Goal: Task Accomplishment & Management: Use online tool/utility

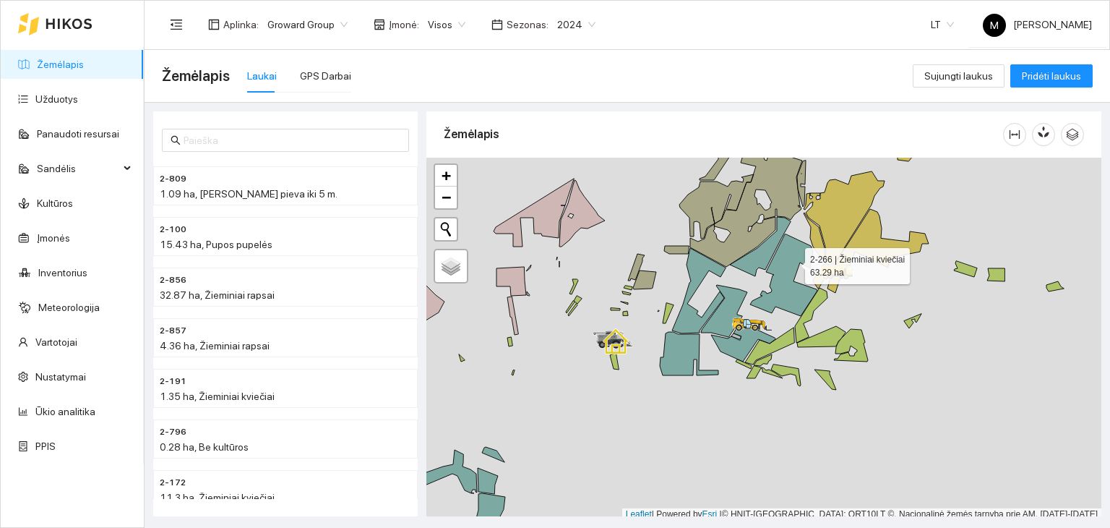
scroll to position [4, 0]
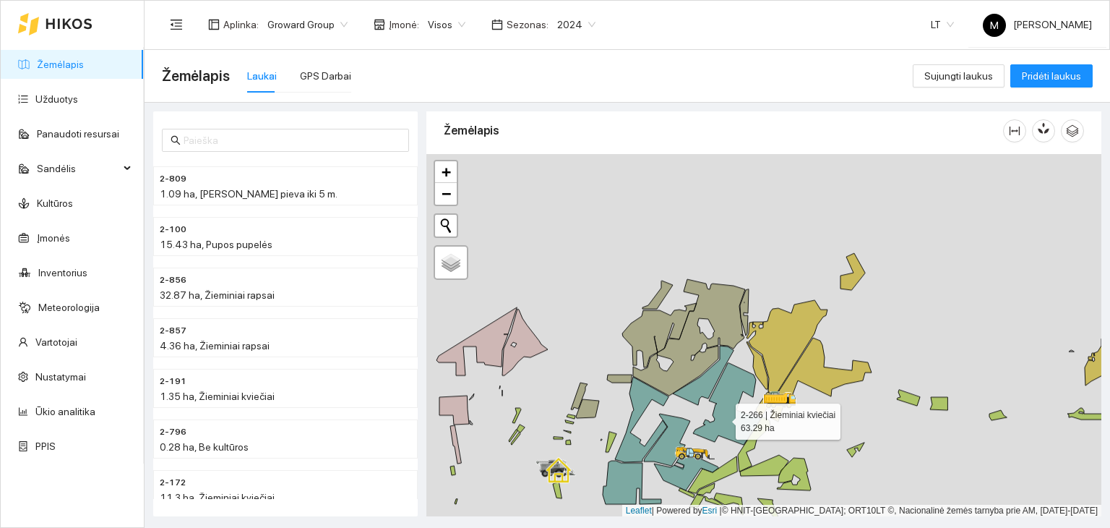
drag, startPoint x: 792, startPoint y: 262, endPoint x: 648, endPoint y: 496, distance: 275.2
click at [693, 445] on icon at bounding box center [726, 404] width 67 height 82
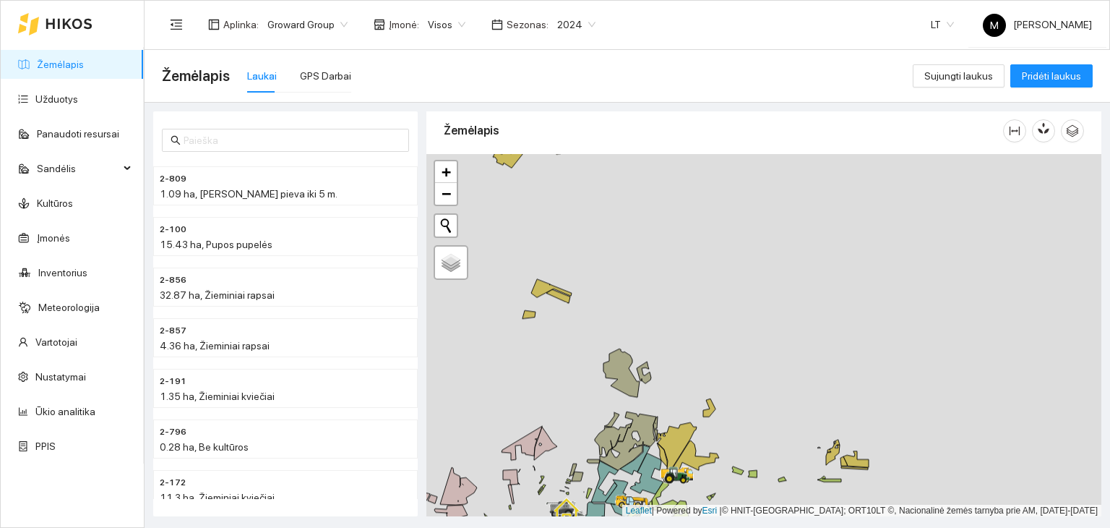
click at [557, 24] on span "2024" at bounding box center [576, 25] width 38 height 22
click at [567, 187] on div "2026" at bounding box center [564, 192] width 37 height 16
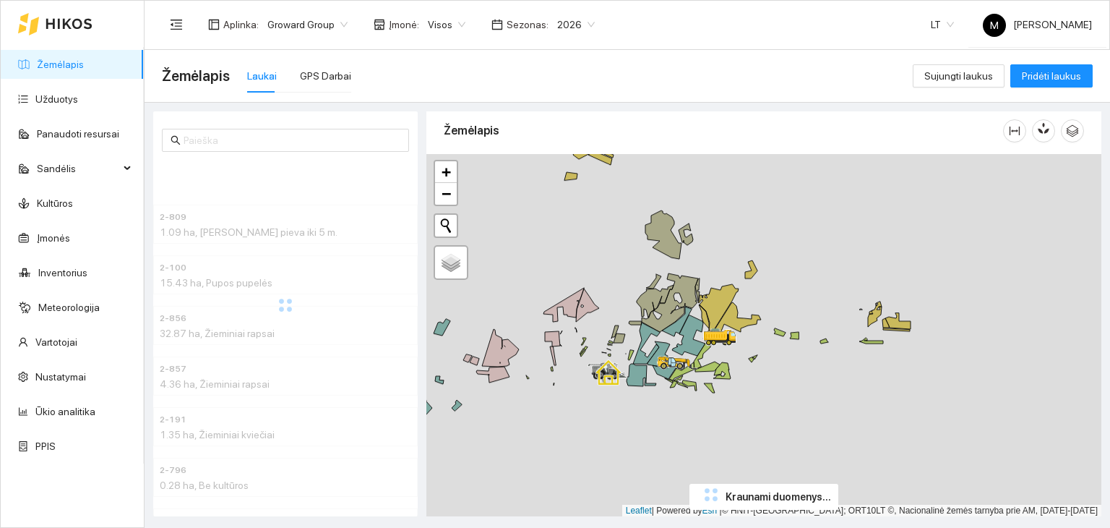
drag, startPoint x: 599, startPoint y: 340, endPoint x: 640, endPoint y: 200, distance: 145.5
click at [640, 200] on div at bounding box center [763, 335] width 675 height 363
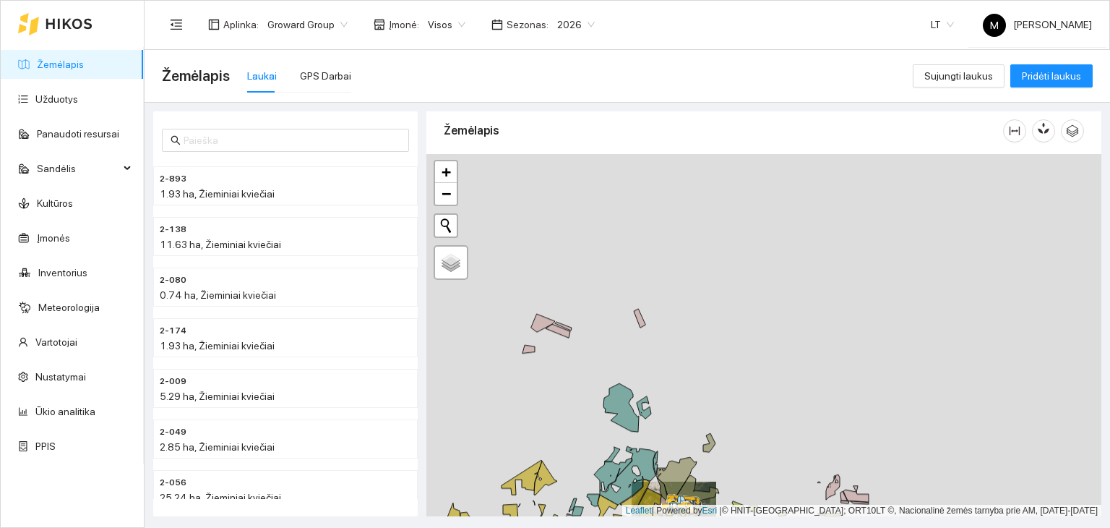
drag, startPoint x: 680, startPoint y: 316, endPoint x: 664, endPoint y: 426, distance: 111.0
click at [664, 426] on div at bounding box center [763, 335] width 675 height 363
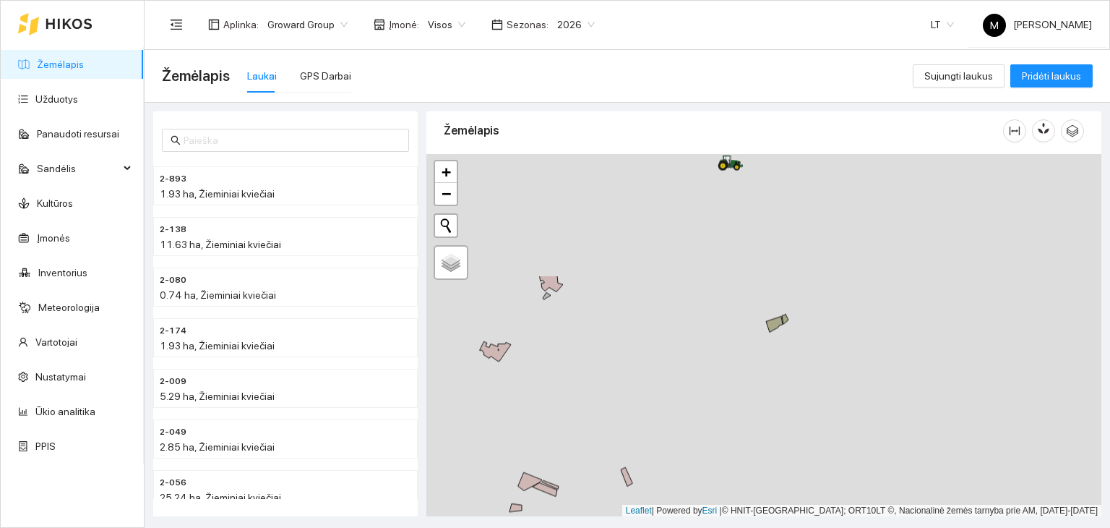
drag, startPoint x: 740, startPoint y: 220, endPoint x: 726, endPoint y: 378, distance: 158.8
click at [726, 378] on div at bounding box center [763, 335] width 675 height 363
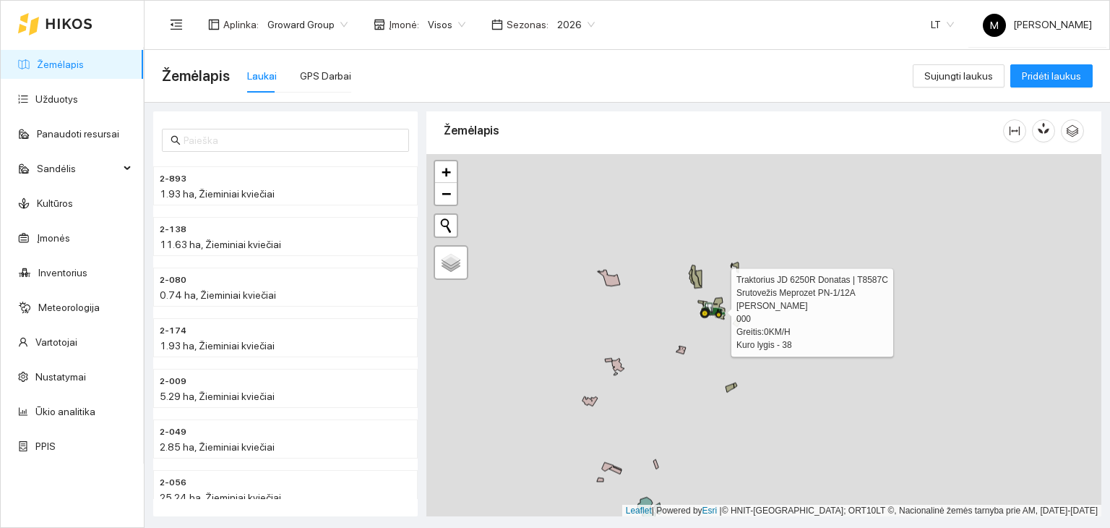
drag, startPoint x: 734, startPoint y: 258, endPoint x: 703, endPoint y: 330, distance: 78.4
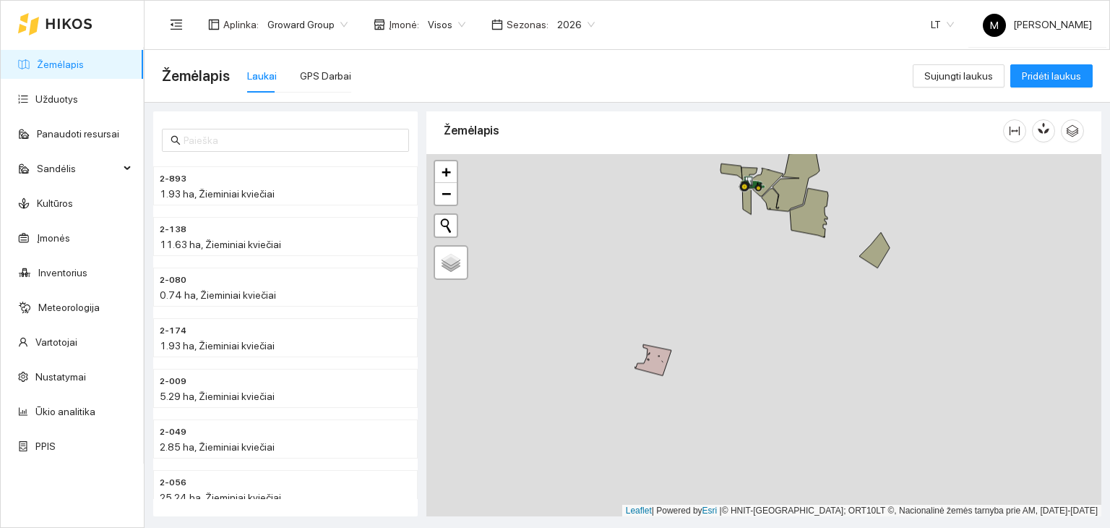
drag, startPoint x: 659, startPoint y: 473, endPoint x: 681, endPoint y: 341, distance: 134.1
click at [681, 341] on div at bounding box center [763, 335] width 675 height 363
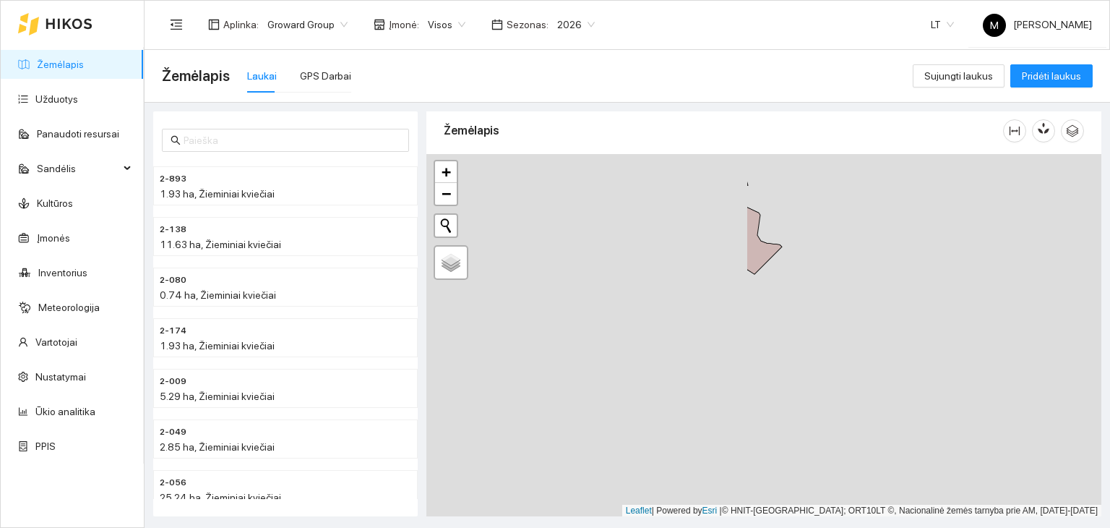
drag, startPoint x: 578, startPoint y: 385, endPoint x: 931, endPoint y: 271, distance: 370.8
click at [966, 261] on div at bounding box center [763, 335] width 675 height 363
drag, startPoint x: 906, startPoint y: 250, endPoint x: 670, endPoint y: 424, distance: 293.6
click at [670, 424] on div at bounding box center [763, 335] width 675 height 363
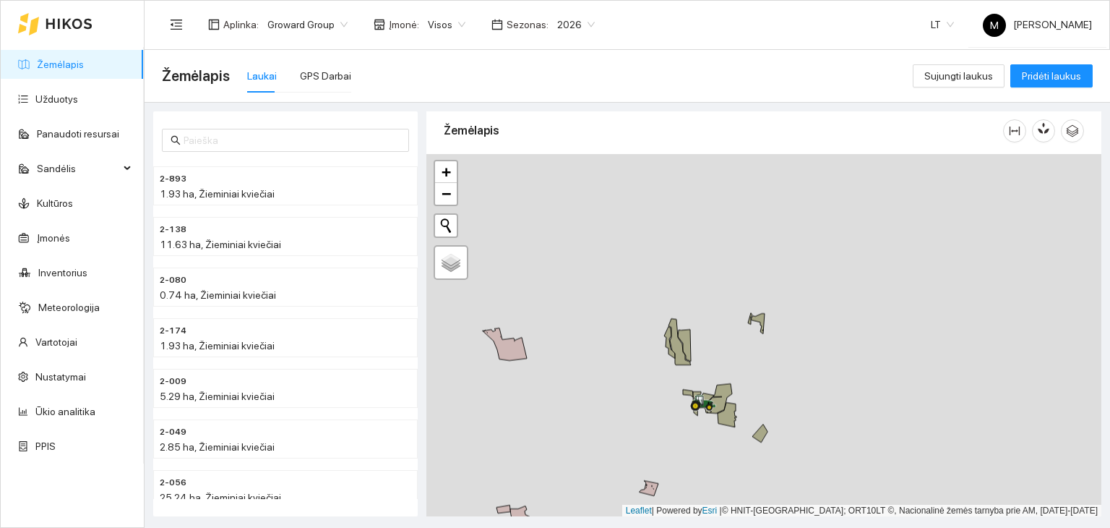
drag, startPoint x: 792, startPoint y: 229, endPoint x: 663, endPoint y: 379, distance: 197.8
click at [663, 379] on div at bounding box center [763, 335] width 675 height 363
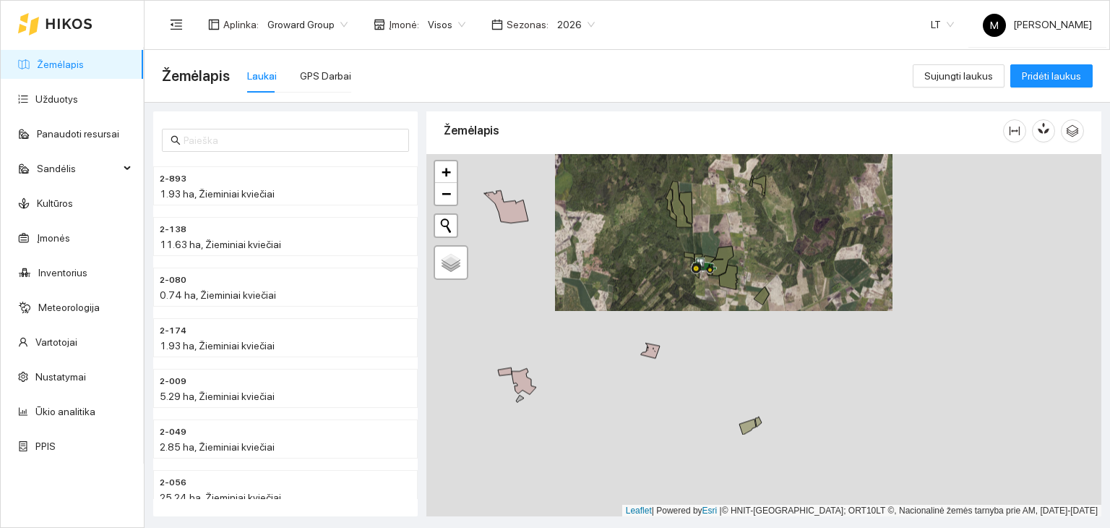
drag, startPoint x: 714, startPoint y: 434, endPoint x: 680, endPoint y: 316, distance: 122.6
click at [680, 316] on div at bounding box center [763, 335] width 675 height 363
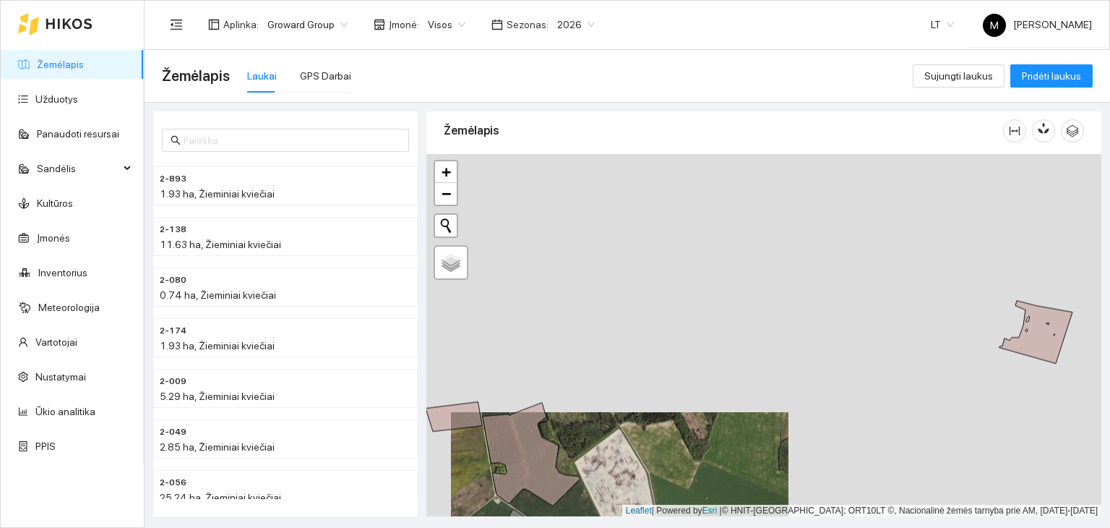
drag, startPoint x: 798, startPoint y: 257, endPoint x: 762, endPoint y: 398, distance: 146.2
click at [762, 399] on div at bounding box center [763, 335] width 675 height 363
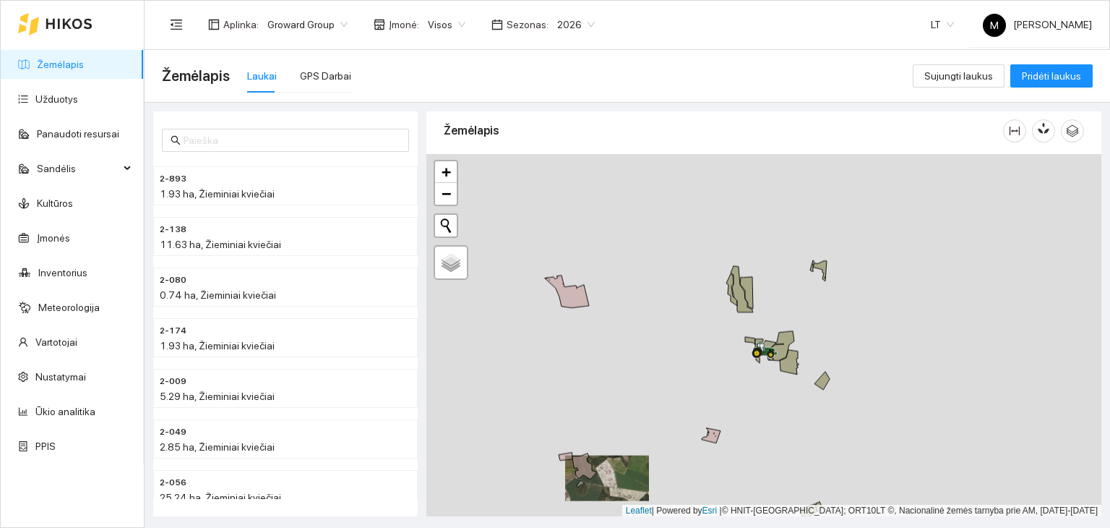
drag, startPoint x: 914, startPoint y: 176, endPoint x: 757, endPoint y: 275, distance: 185.5
click at [760, 275] on div at bounding box center [763, 335] width 675 height 363
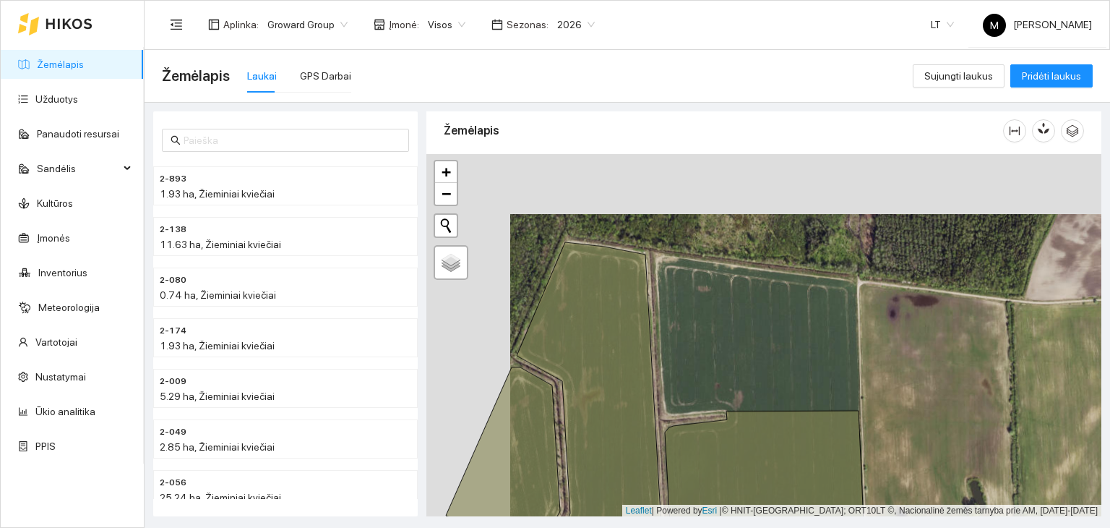
drag, startPoint x: 662, startPoint y: 230, endPoint x: 746, endPoint y: 290, distance: 103.1
click at [746, 290] on div at bounding box center [763, 335] width 675 height 363
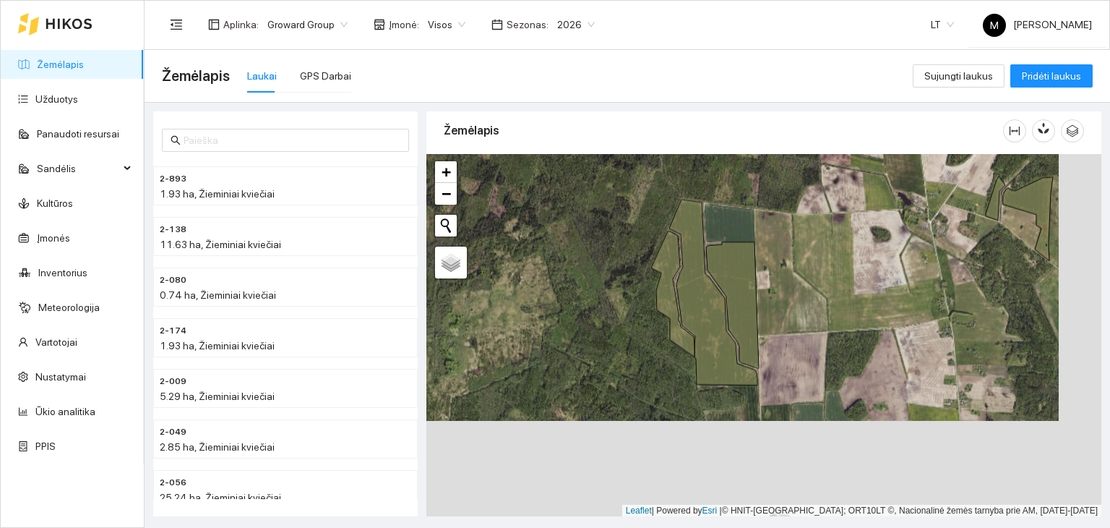
drag, startPoint x: 778, startPoint y: 319, endPoint x: 735, endPoint y: 223, distance: 105.2
click at [735, 223] on div at bounding box center [763, 335] width 675 height 363
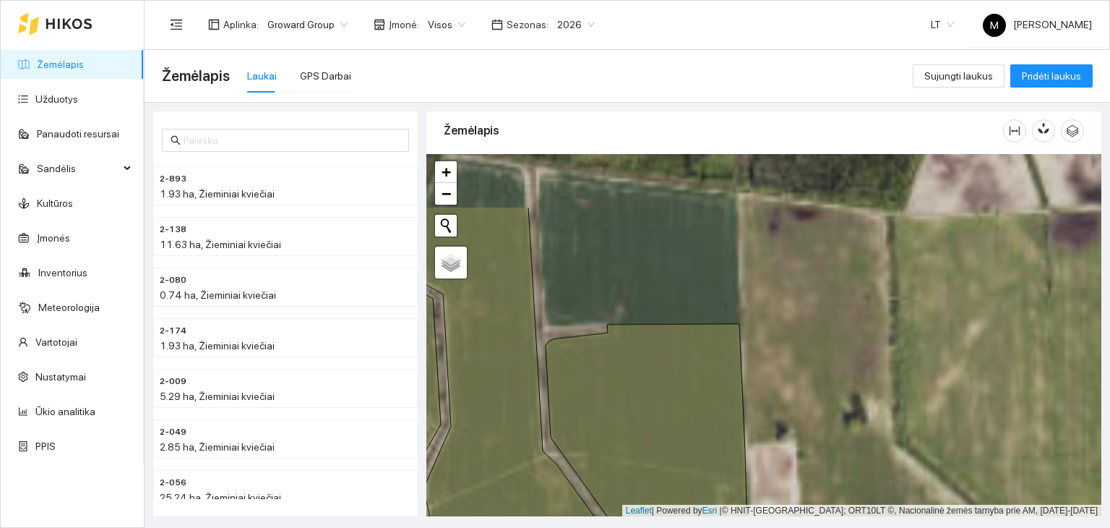
drag, startPoint x: 653, startPoint y: 212, endPoint x: 656, endPoint y: 312, distance: 100.5
click at [656, 312] on div at bounding box center [763, 335] width 675 height 363
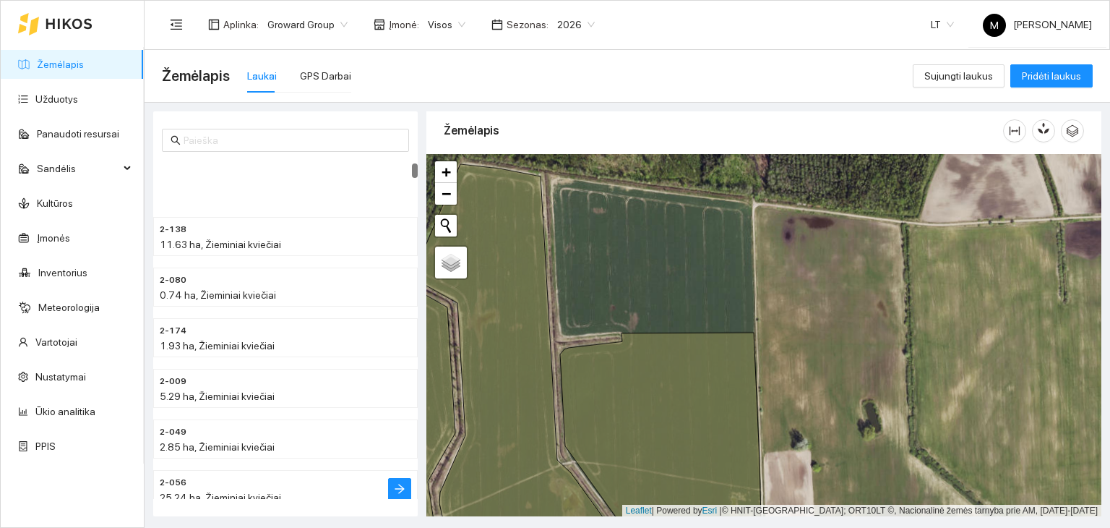
scroll to position [72, 0]
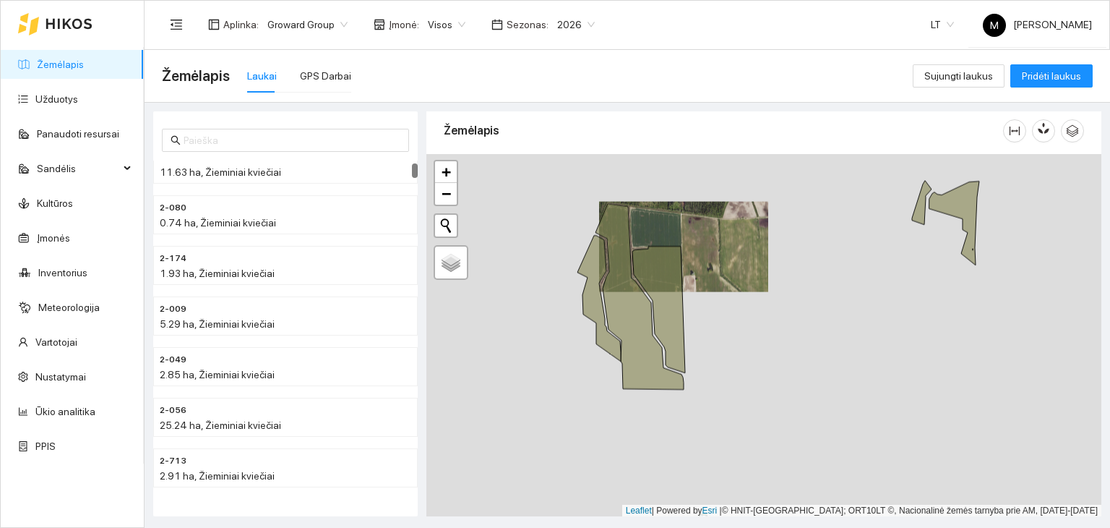
drag, startPoint x: 810, startPoint y: 450, endPoint x: 836, endPoint y: 309, distance: 143.2
click at [836, 309] on div at bounding box center [763, 335] width 675 height 363
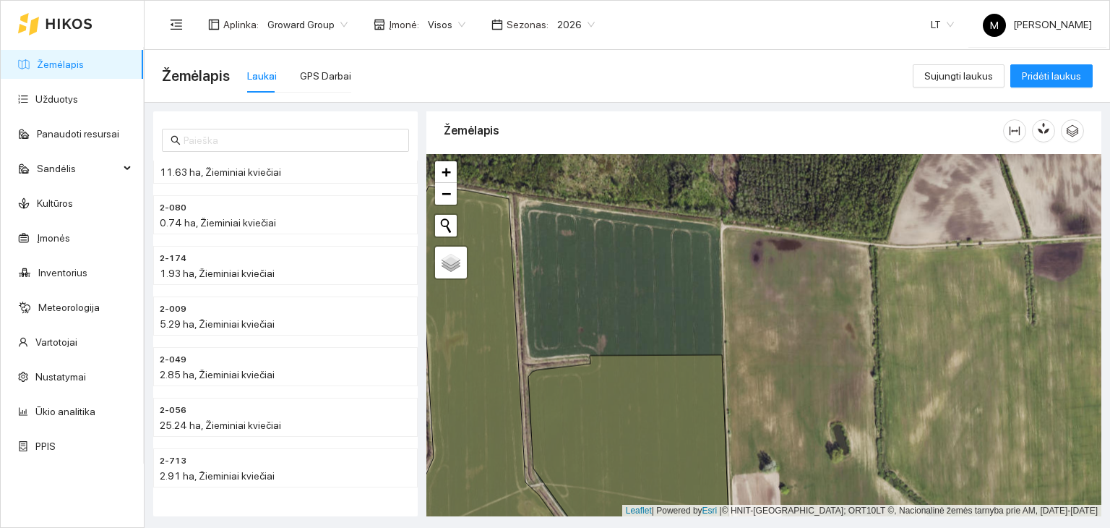
click at [597, 322] on div at bounding box center [763, 335] width 675 height 363
click at [205, 80] on span "Žemėlapis" at bounding box center [196, 75] width 68 height 23
click at [190, 80] on span "Žemėlapis" at bounding box center [196, 75] width 68 height 23
click at [1049, 72] on span "Pridėti laukus" at bounding box center [1051, 76] width 59 height 16
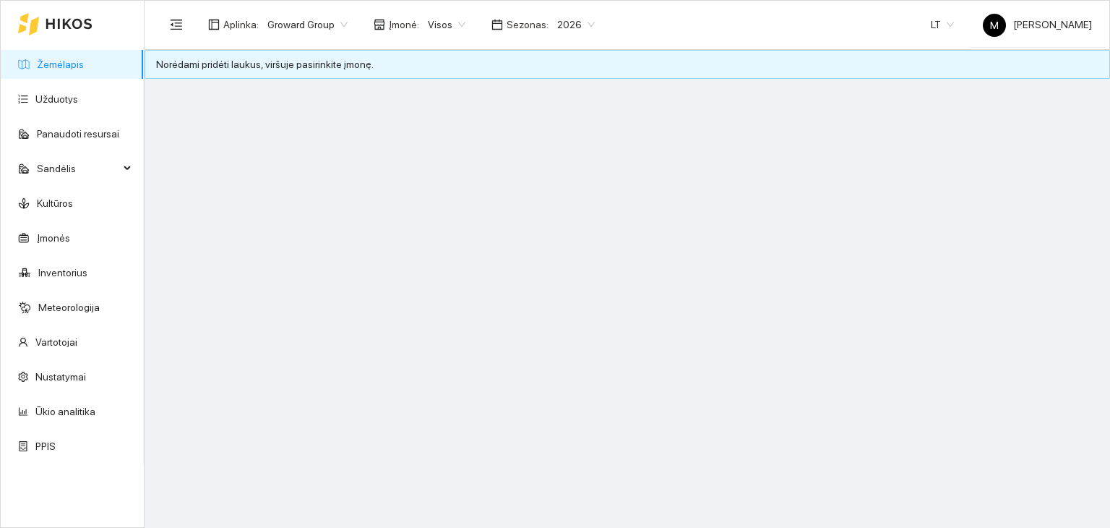
click at [317, 69] on div "Norėdami pridėti laukus, viršuje pasirinkite įmonę." at bounding box center [627, 64] width 943 height 16
click at [433, 33] on span "Visos" at bounding box center [447, 25] width 38 height 22
click at [444, 85] on div "ŽŪB "VG Ausieniškės" Jonava" at bounding box center [490, 75] width 154 height 23
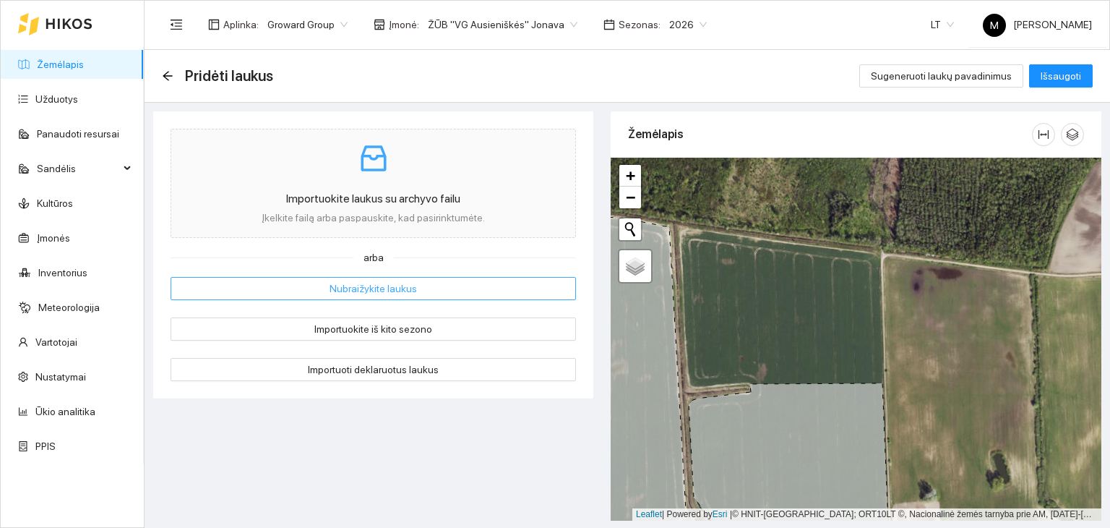
click at [379, 296] on button "Nubraižykite laukus" at bounding box center [374, 288] width 406 height 23
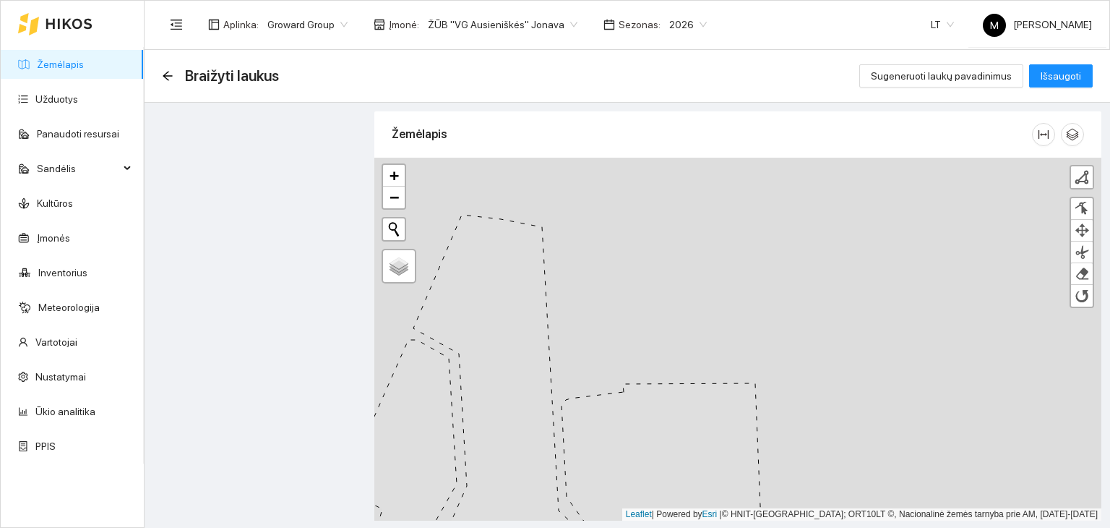
click at [565, 231] on div at bounding box center [737, 339] width 727 height 363
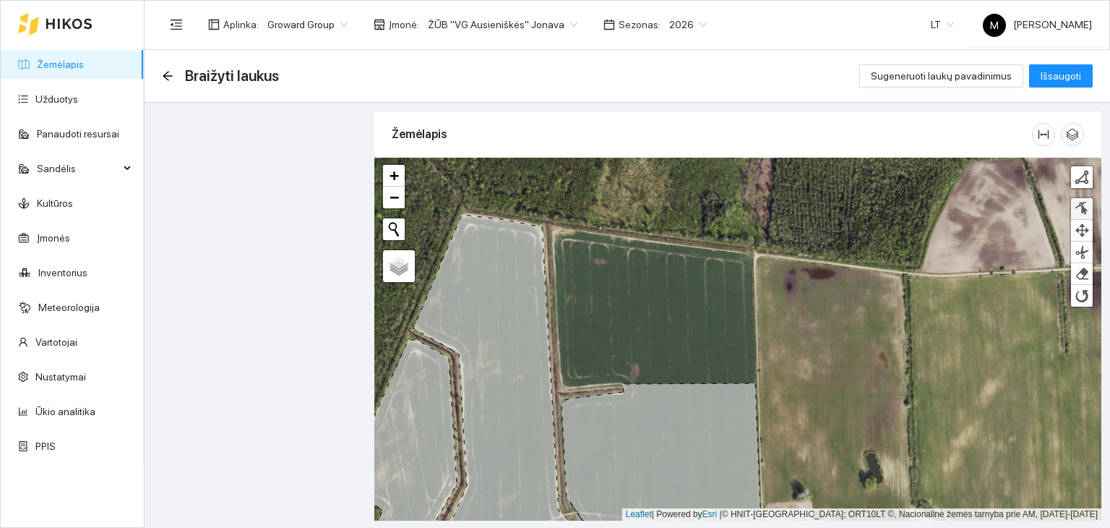
click at [1083, 206] on div at bounding box center [1082, 209] width 14 height 14
click at [554, 235] on div at bounding box center [737, 339] width 727 height 363
drag, startPoint x: 573, startPoint y: 374, endPoint x: 581, endPoint y: 377, distance: 9.1
click at [575, 374] on div at bounding box center [737, 339] width 727 height 363
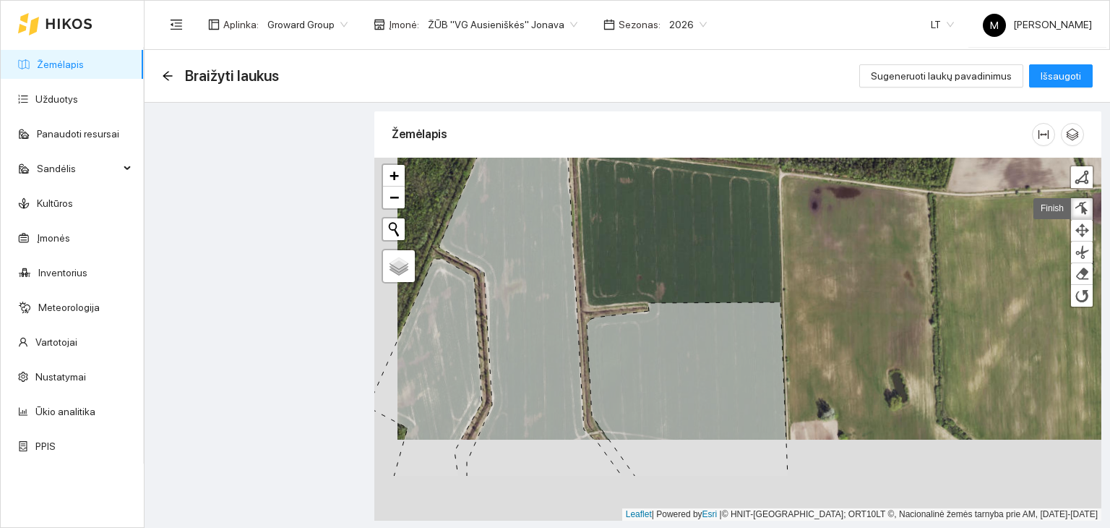
drag, startPoint x: 827, startPoint y: 362, endPoint x: 823, endPoint y: 274, distance: 88.3
click at [823, 274] on div at bounding box center [737, 339] width 727 height 363
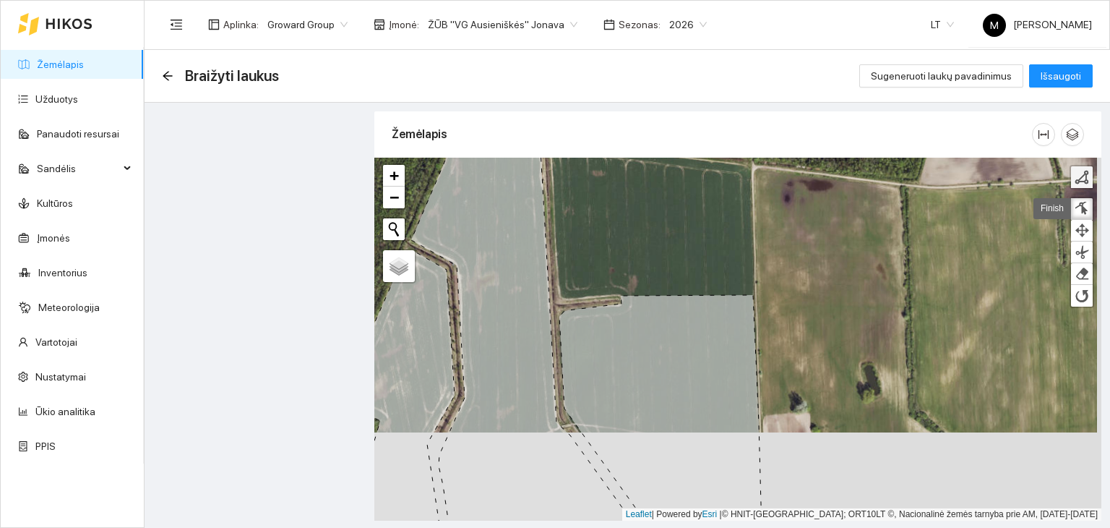
click at [1083, 180] on div at bounding box center [1082, 177] width 14 height 14
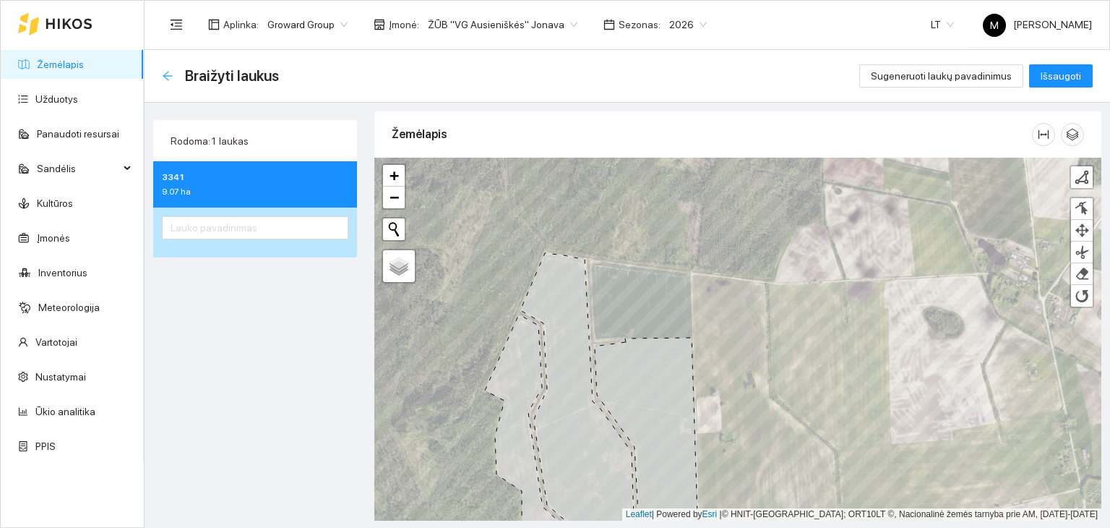
click at [169, 74] on icon "arrow-left" at bounding box center [168, 76] width 12 height 12
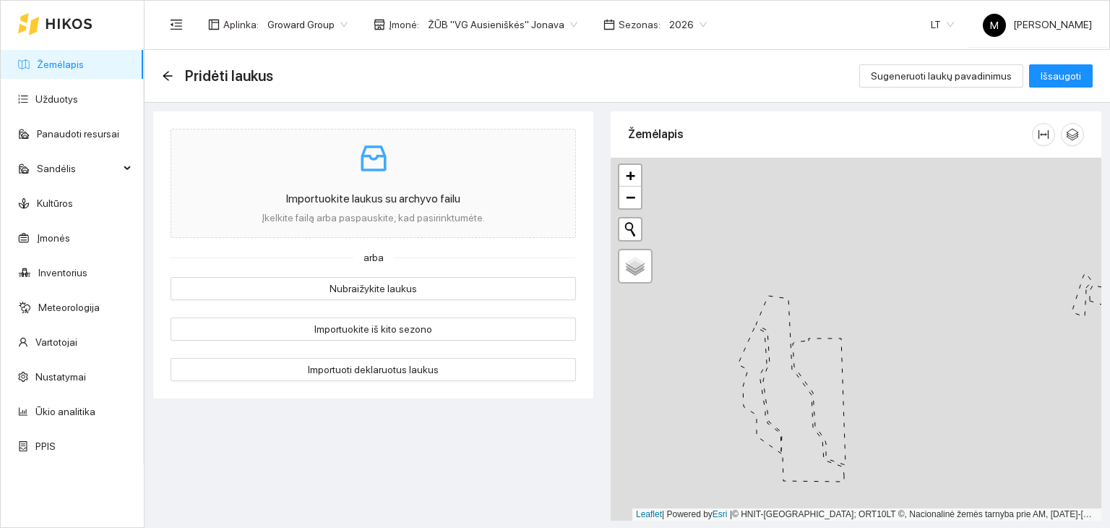
click at [169, 74] on icon "arrow-left" at bounding box center [168, 76] width 12 height 12
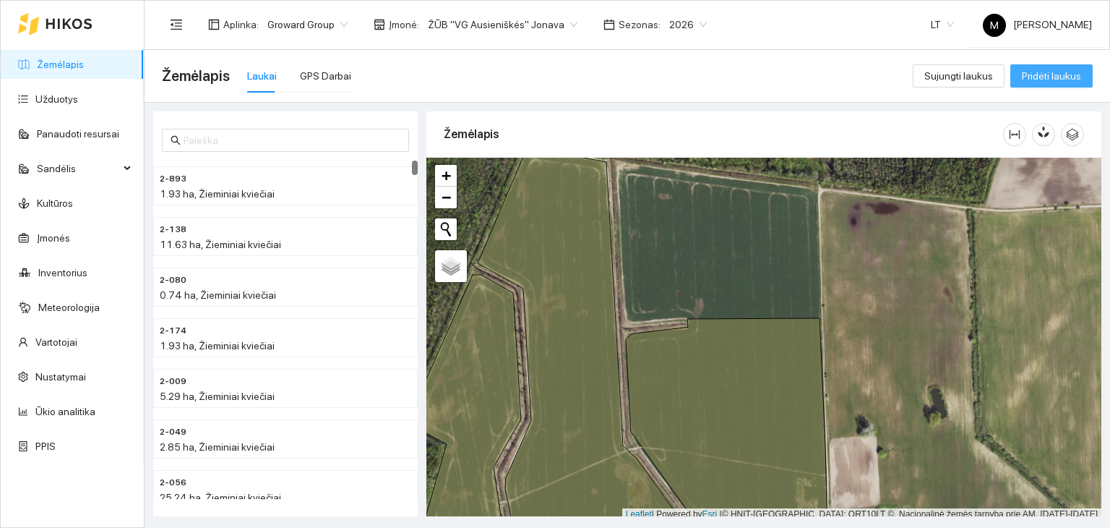
click at [1047, 81] on span "Pridėti laukus" at bounding box center [1051, 76] width 59 height 16
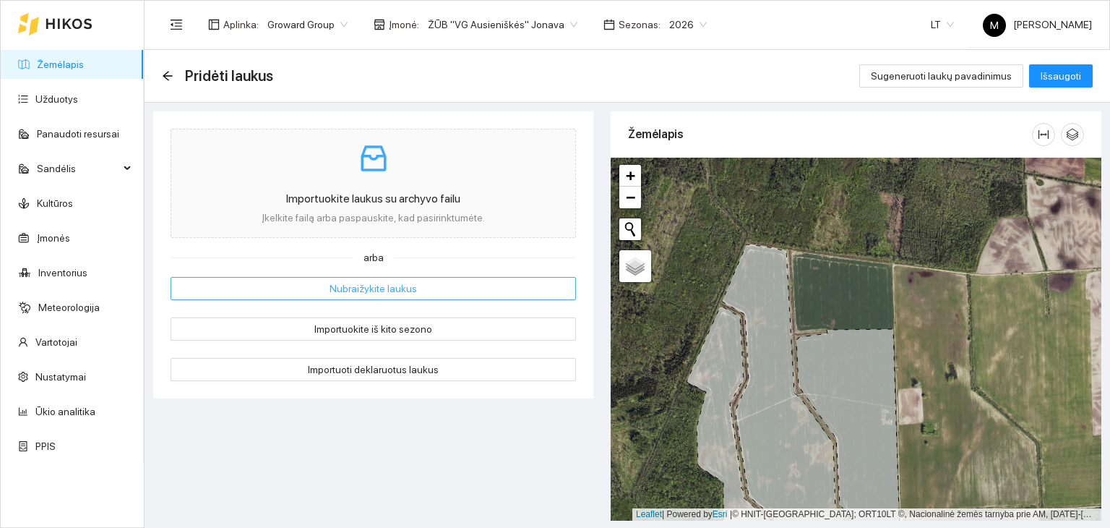
click at [462, 280] on button "Nubraižykite laukus" at bounding box center [374, 288] width 406 height 23
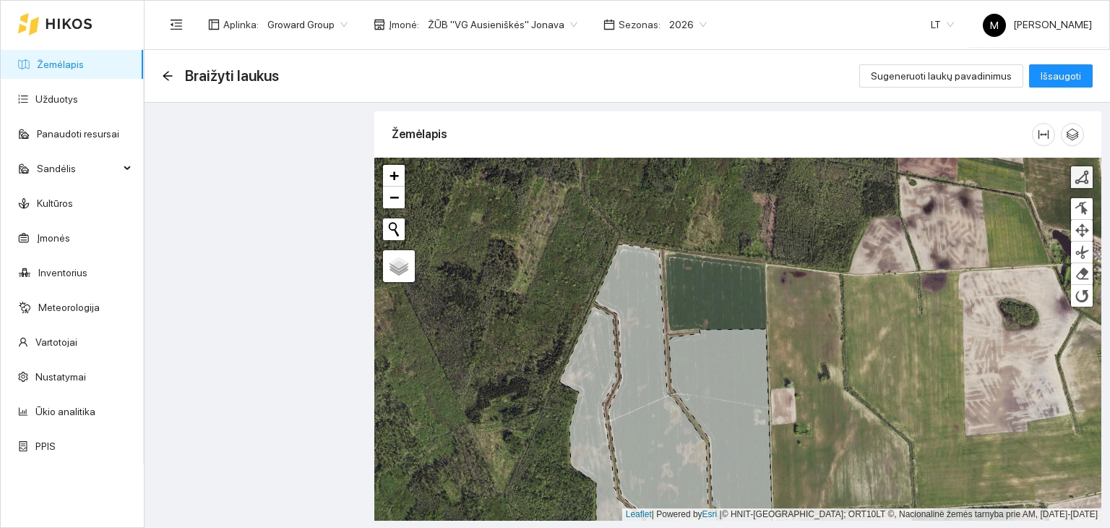
click at [1084, 178] on div at bounding box center [1082, 177] width 14 height 14
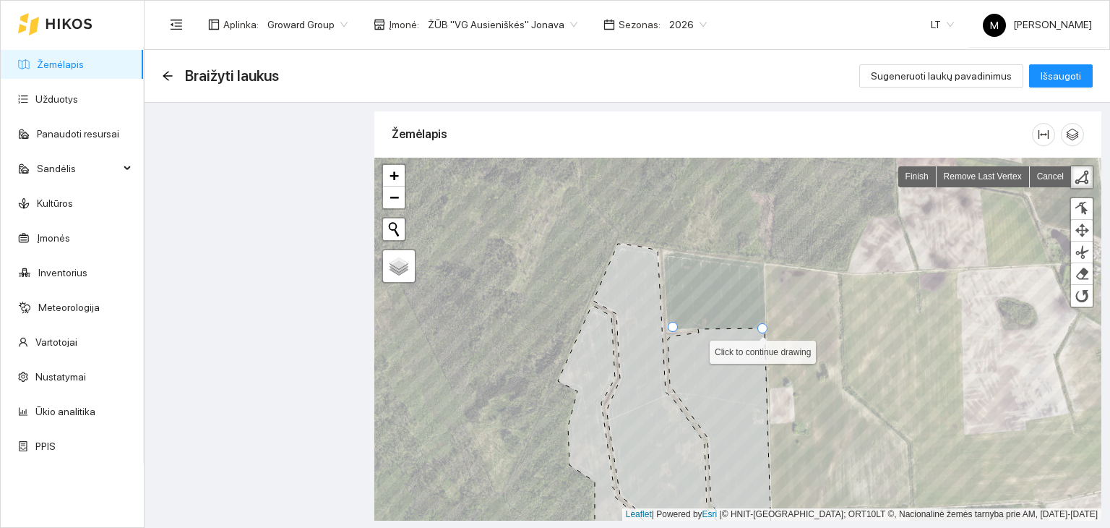
click at [763, 328] on icon at bounding box center [720, 442] width 104 height 229
click at [670, 327] on div at bounding box center [673, 327] width 10 height 10
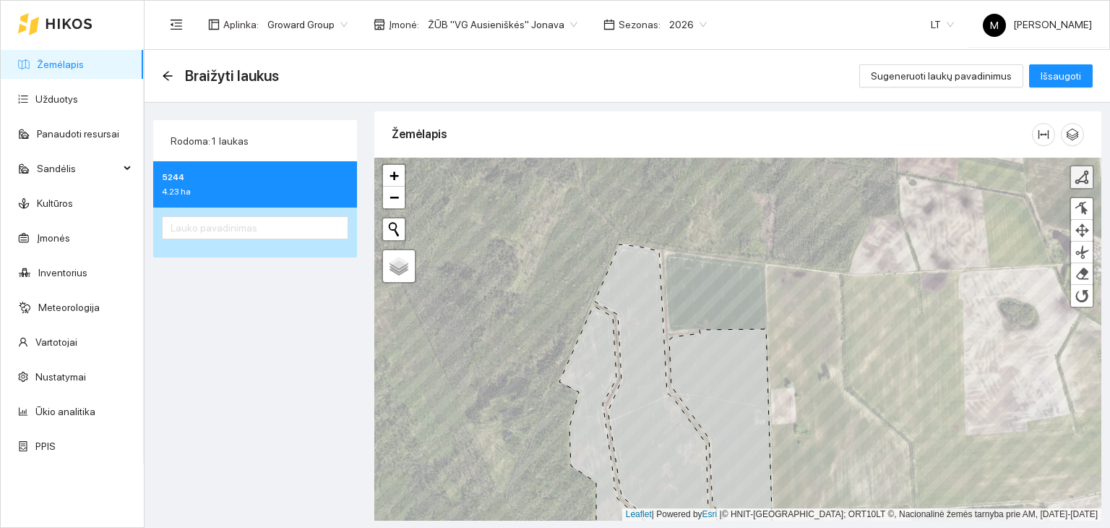
click at [1084, 179] on div at bounding box center [1082, 177] width 14 height 14
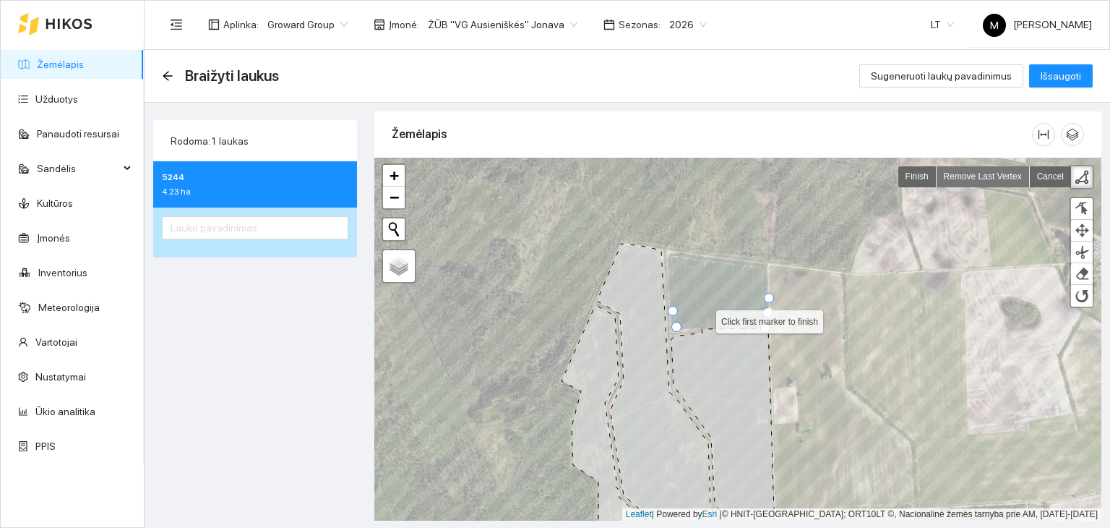
drag, startPoint x: 684, startPoint y: 338, endPoint x: 983, endPoint y: 173, distance: 341.3
click at [983, 173] on link "Remove Last Vertex" at bounding box center [983, 176] width 93 height 21
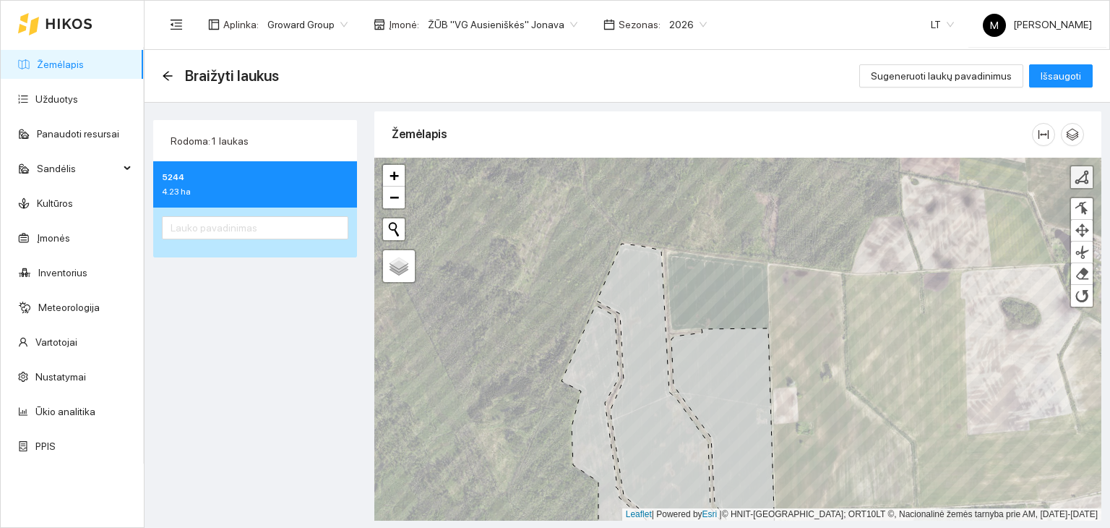
click at [1086, 184] on link at bounding box center [1082, 177] width 22 height 22
click at [964, 183] on link "Remove Last Vertex" at bounding box center [983, 176] width 93 height 21
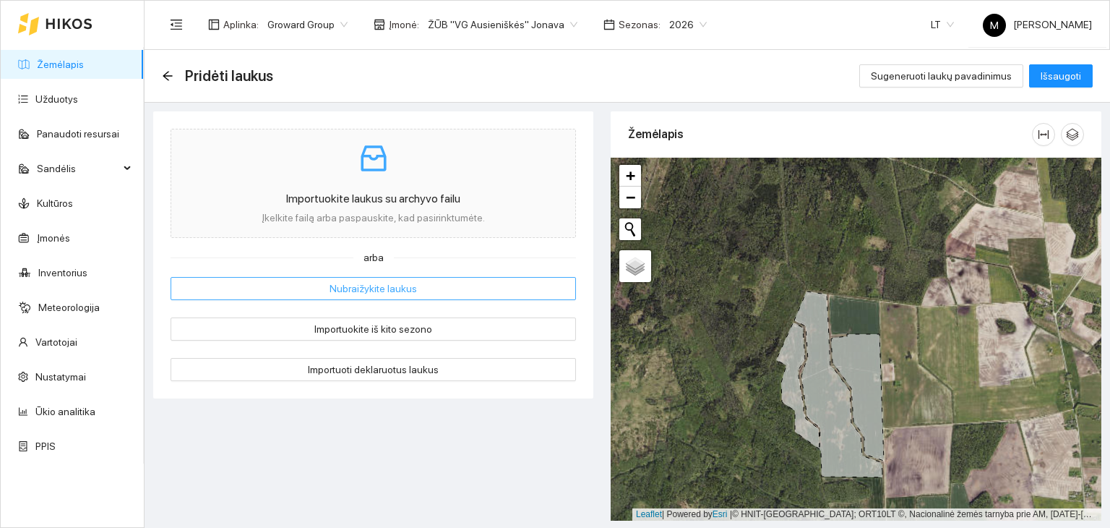
click at [377, 291] on span "Nubraižykite laukus" at bounding box center [373, 288] width 87 height 16
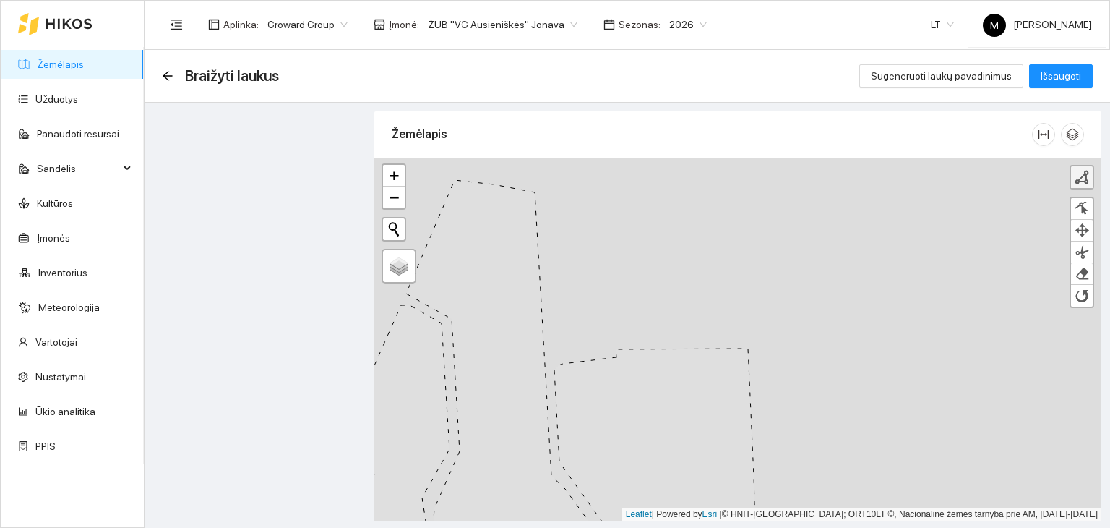
click at [1077, 179] on div at bounding box center [1082, 177] width 14 height 14
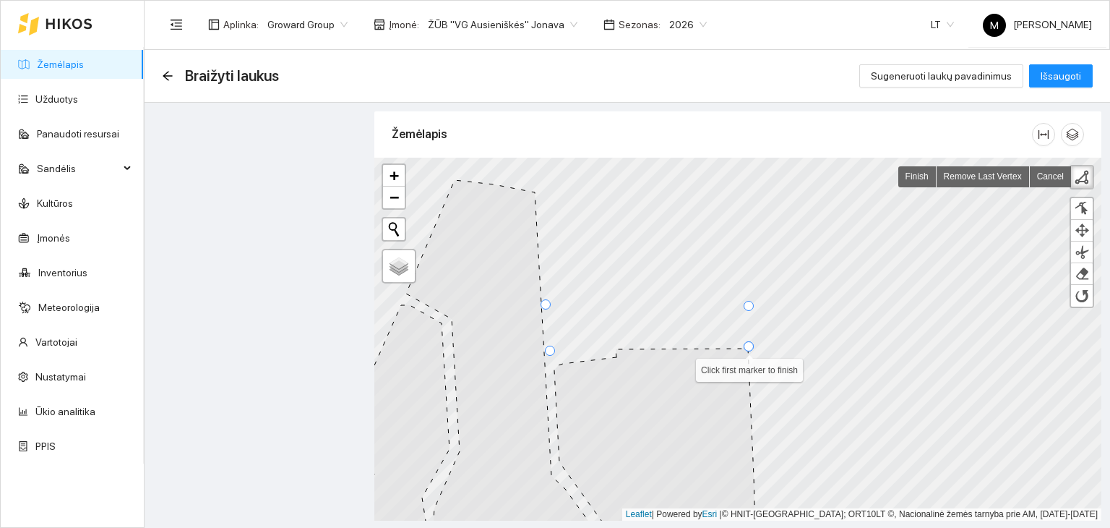
click at [749, 346] on div at bounding box center [749, 346] width 10 height 10
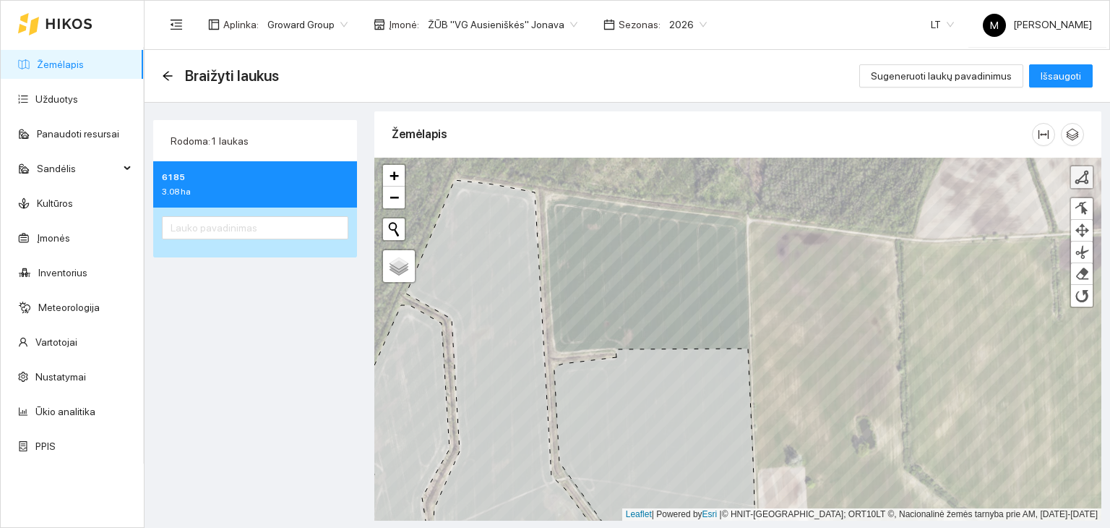
click at [1084, 185] on link at bounding box center [1082, 177] width 22 height 22
click at [1006, 172] on link "Remove Last Vertex" at bounding box center [983, 176] width 93 height 21
click at [1084, 180] on div at bounding box center [1082, 177] width 14 height 14
click at [1059, 180] on link "Cancel" at bounding box center [1050, 176] width 41 height 21
click at [1081, 184] on link at bounding box center [1082, 177] width 22 height 22
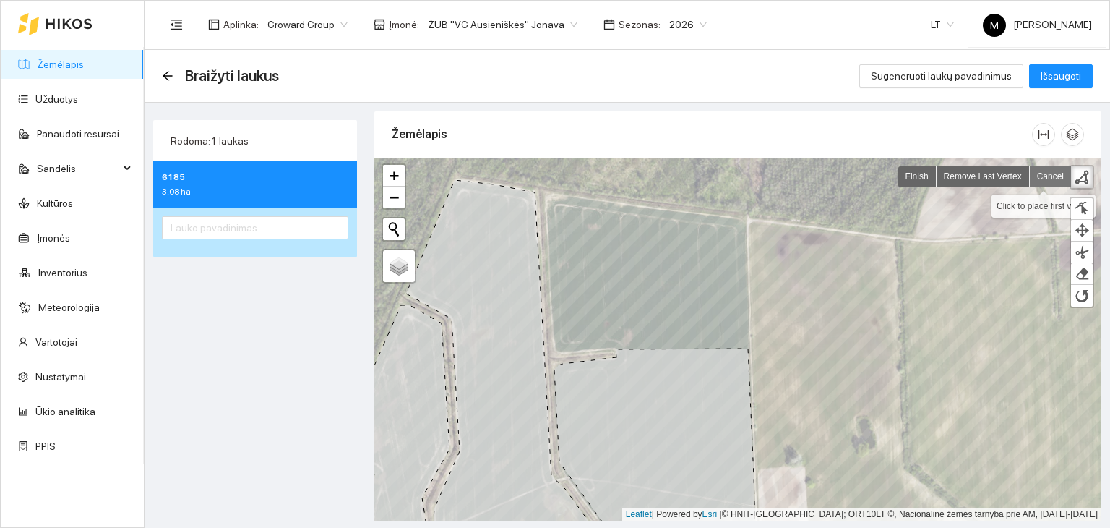
click at [1044, 183] on link "Cancel" at bounding box center [1050, 176] width 41 height 21
click at [165, 72] on icon "arrow-left" at bounding box center [168, 76] width 12 height 12
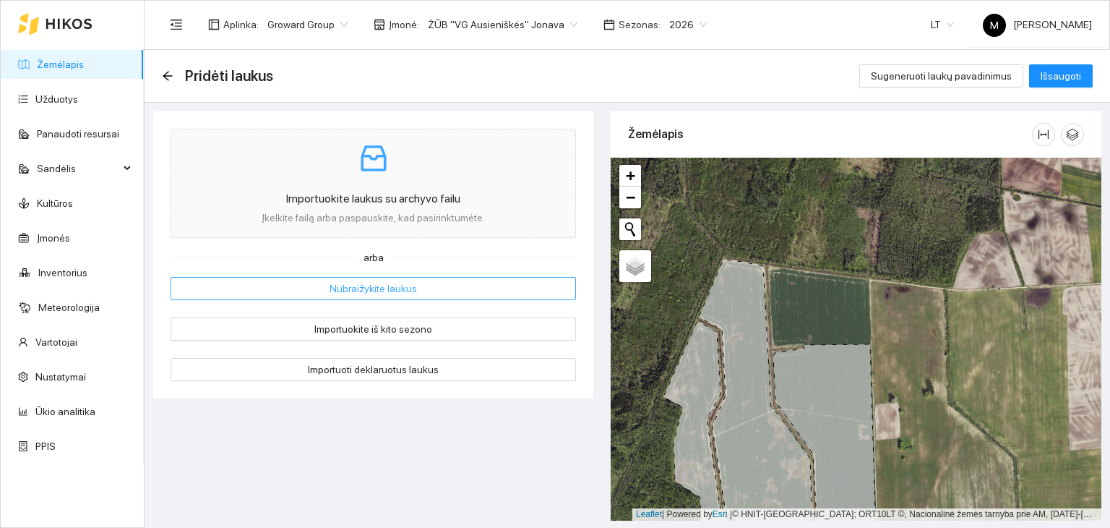
click at [298, 289] on button "Nubraižykite laukus" at bounding box center [374, 288] width 406 height 23
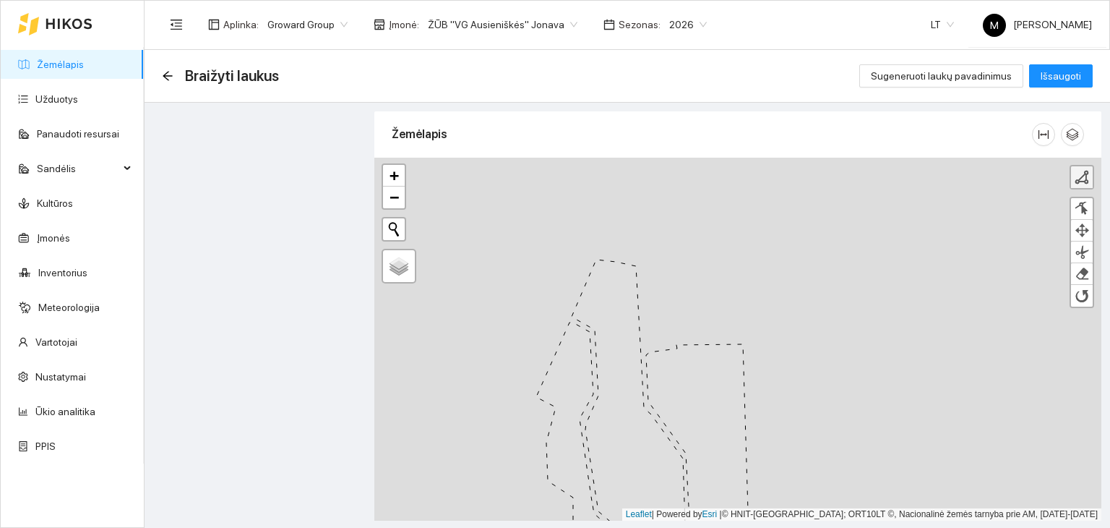
click at [1084, 179] on div at bounding box center [1082, 177] width 14 height 14
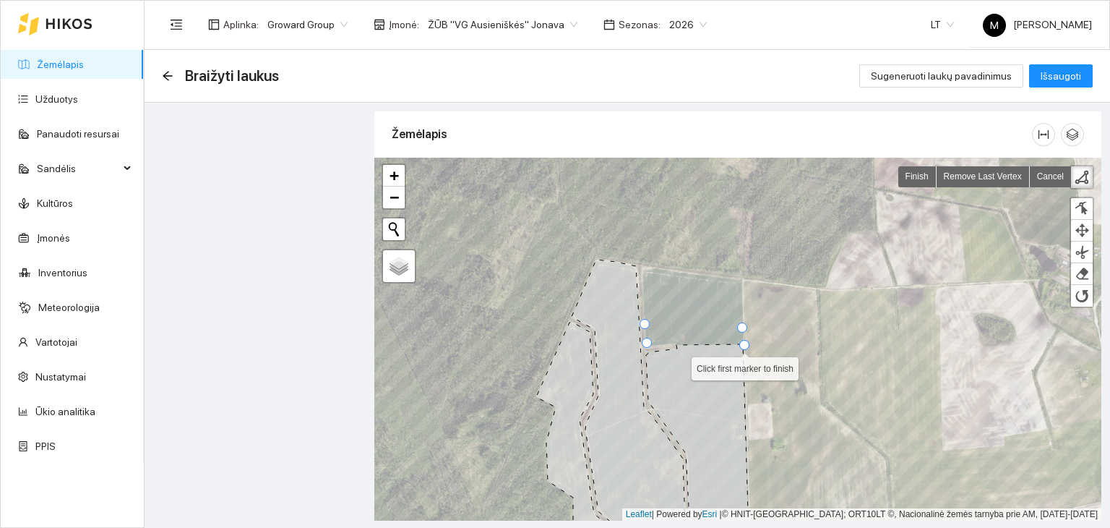
click at [742, 340] on div at bounding box center [745, 345] width 10 height 10
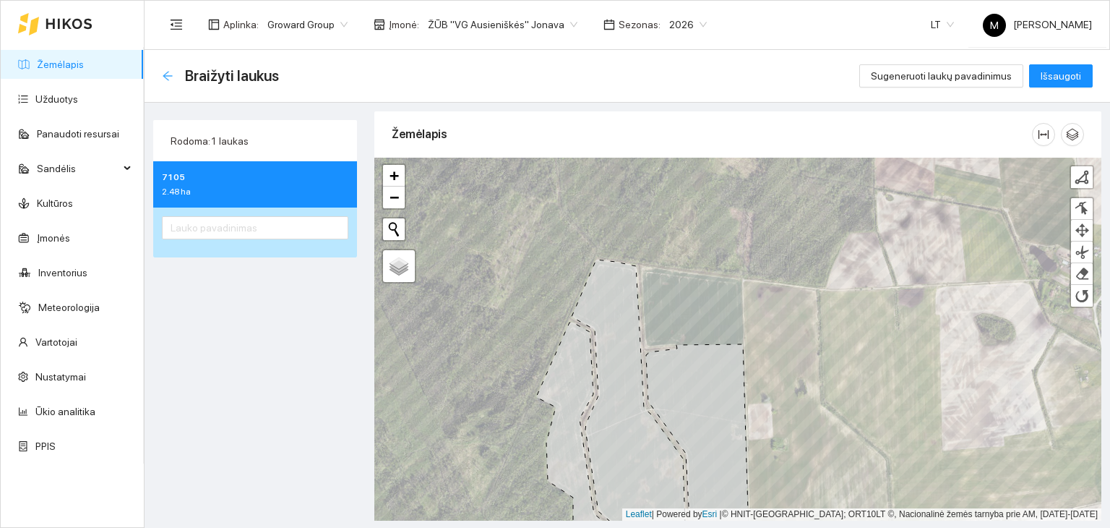
click at [168, 73] on icon "arrow-left" at bounding box center [168, 76] width 12 height 12
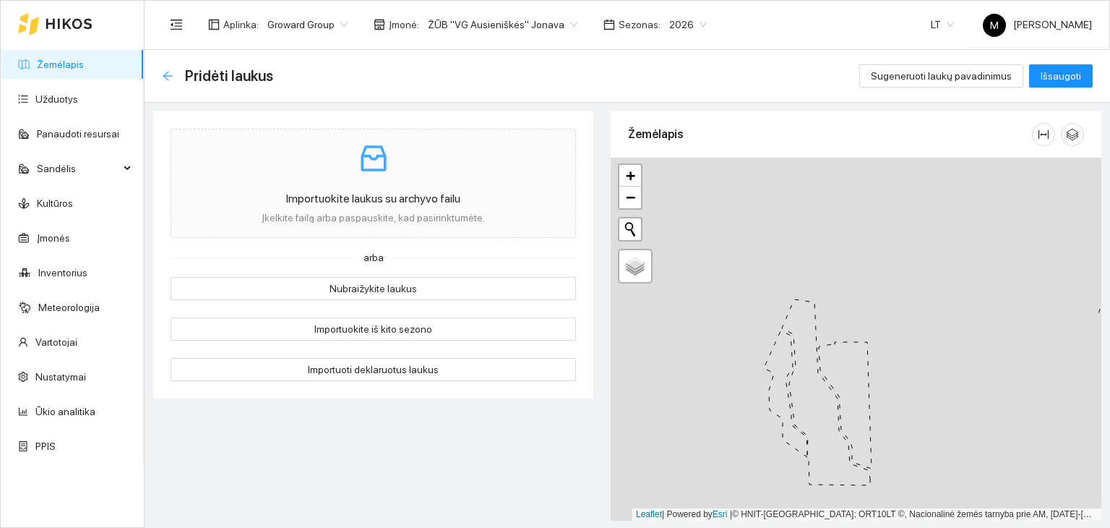
click at [171, 74] on icon "arrow-left" at bounding box center [168, 76] width 12 height 12
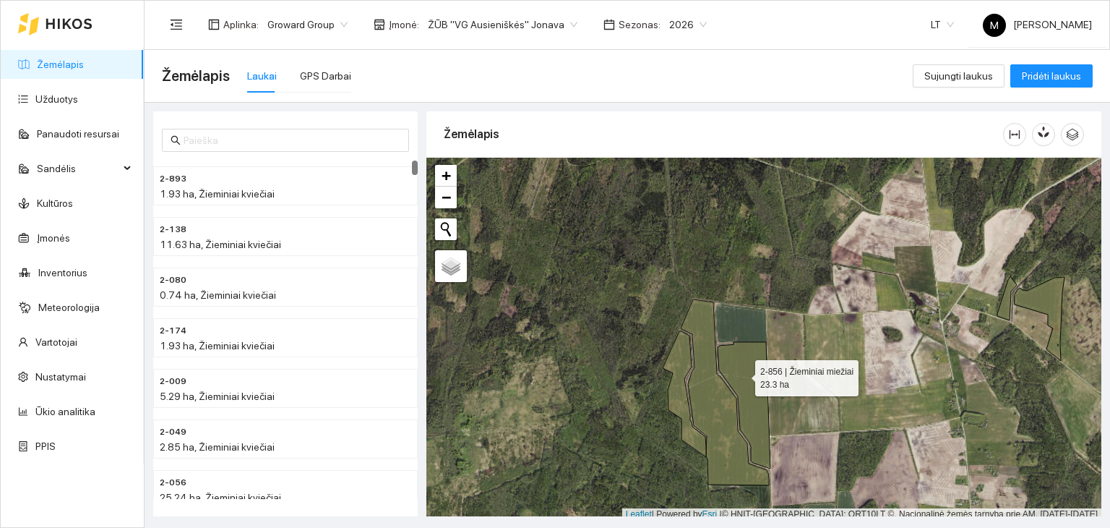
scroll to position [4, 0]
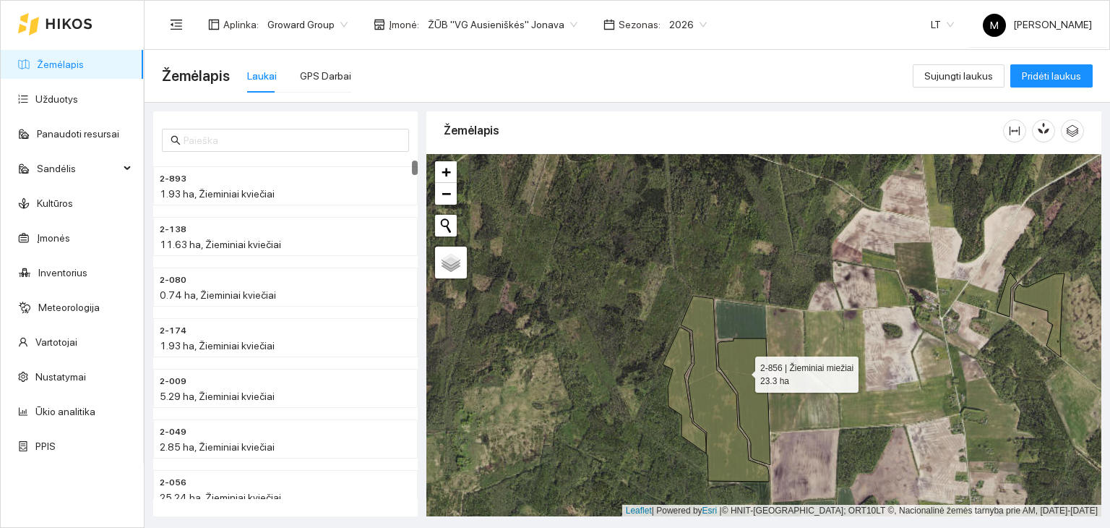
click at [742, 374] on icon at bounding box center [744, 401] width 53 height 127
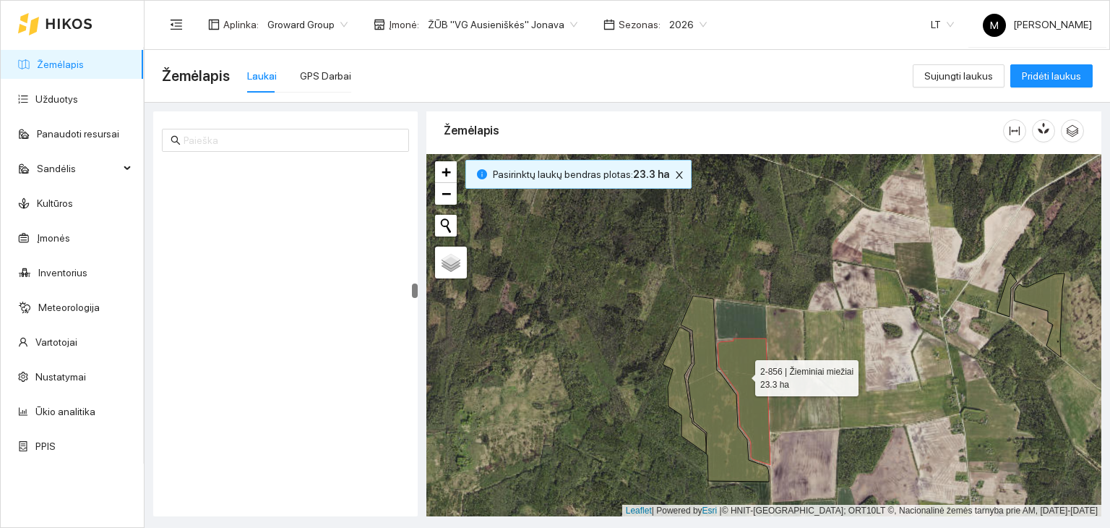
scroll to position [3180, 0]
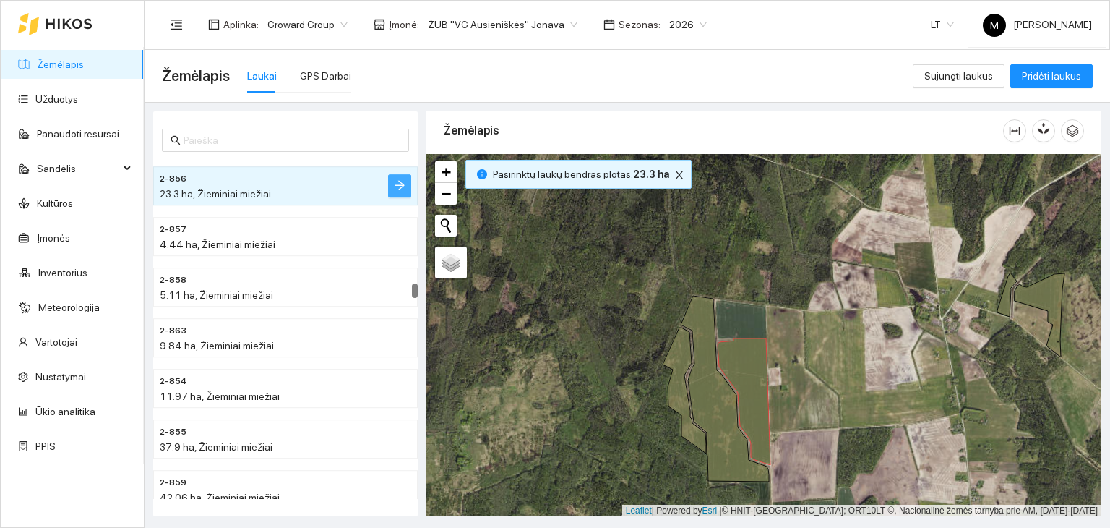
click at [398, 182] on icon "arrow-right" at bounding box center [400, 185] width 12 height 12
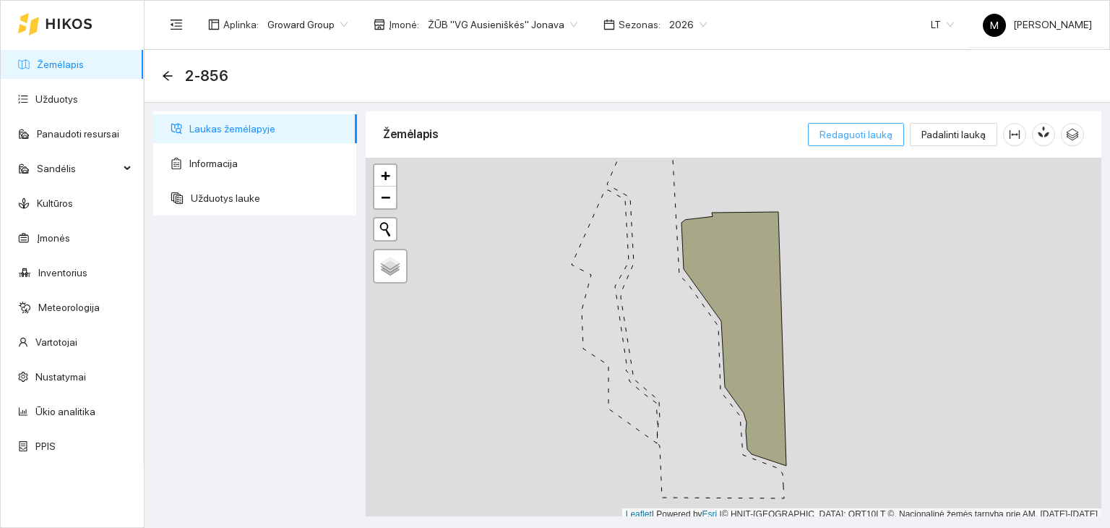
click at [861, 134] on span "Redaguoti lauką" at bounding box center [856, 135] width 73 height 16
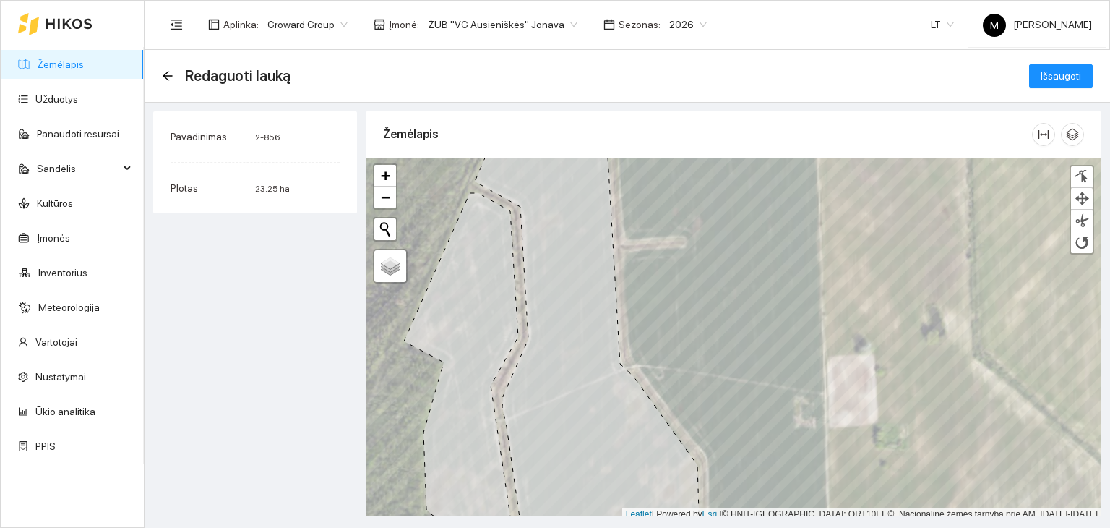
scroll to position [4, 0]
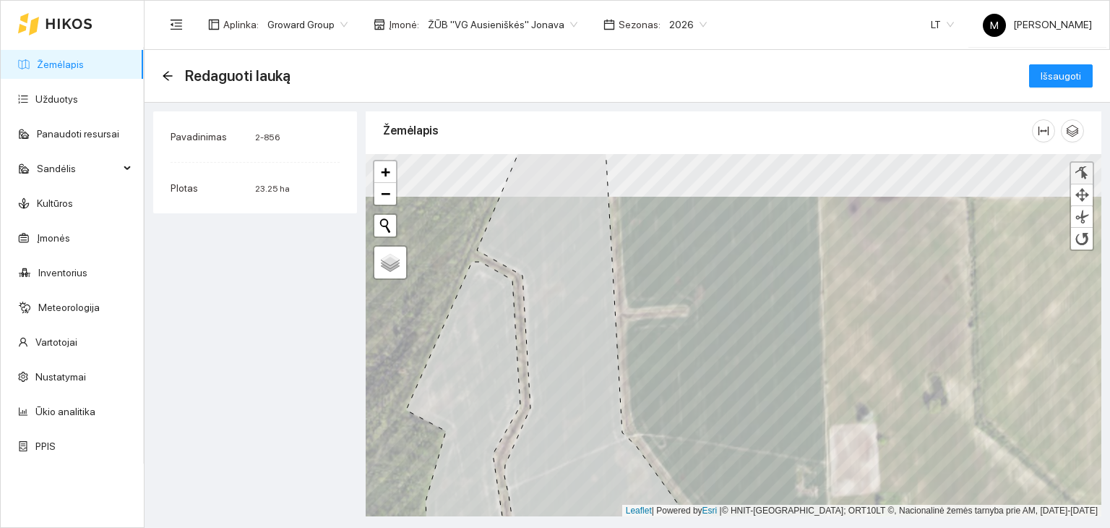
click at [1077, 176] on div at bounding box center [1082, 173] width 14 height 14
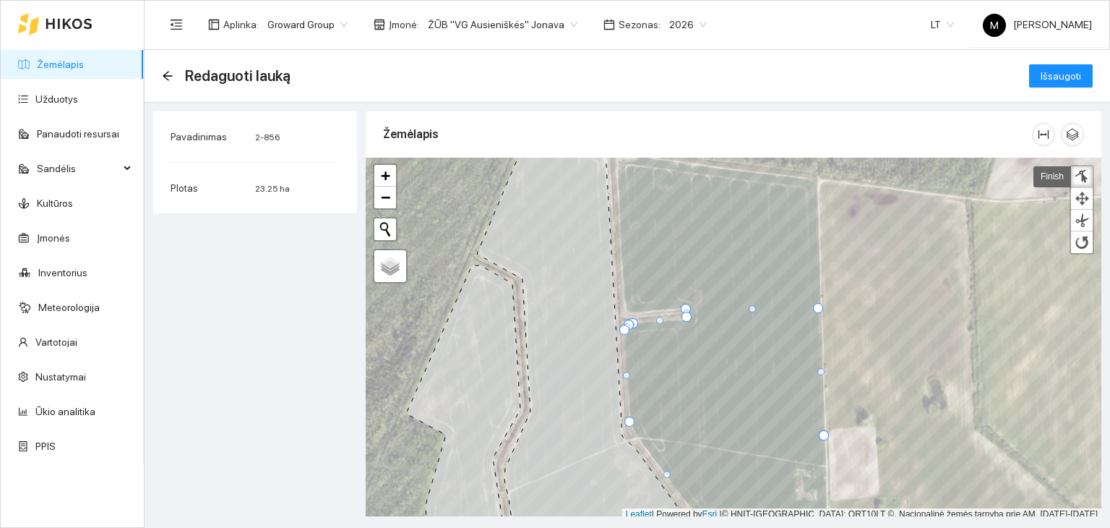
scroll to position [4, 0]
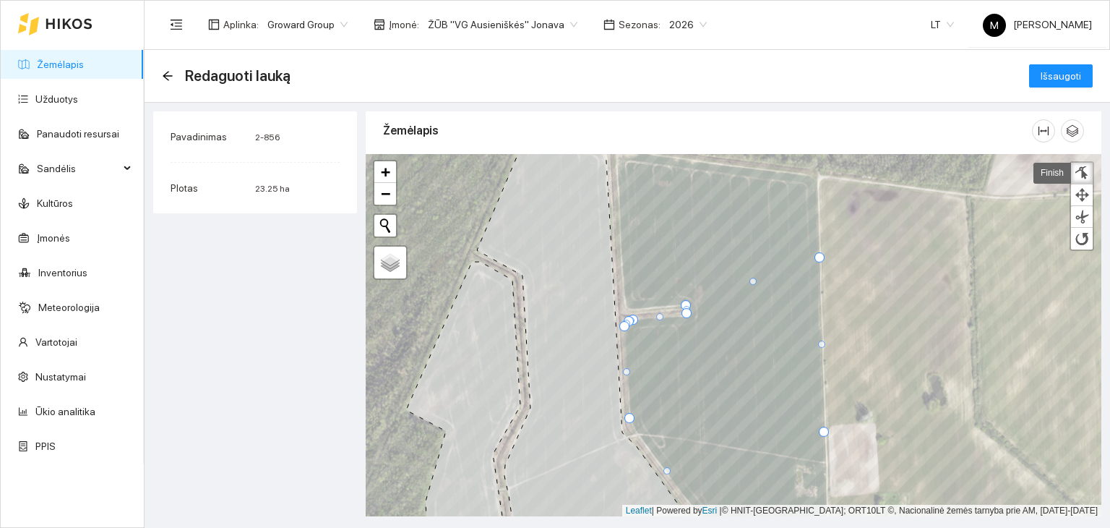
drag, startPoint x: 0, startPoint y: 0, endPoint x: 821, endPoint y: 256, distance: 860.1
click at [821, 256] on div at bounding box center [820, 257] width 10 height 10
drag, startPoint x: 683, startPoint y: 304, endPoint x: 619, endPoint y: 261, distance: 77.6
click at [619, 261] on div at bounding box center [622, 262] width 10 height 10
drag, startPoint x: 653, startPoint y: 289, endPoint x: 627, endPoint y: 310, distance: 33.4
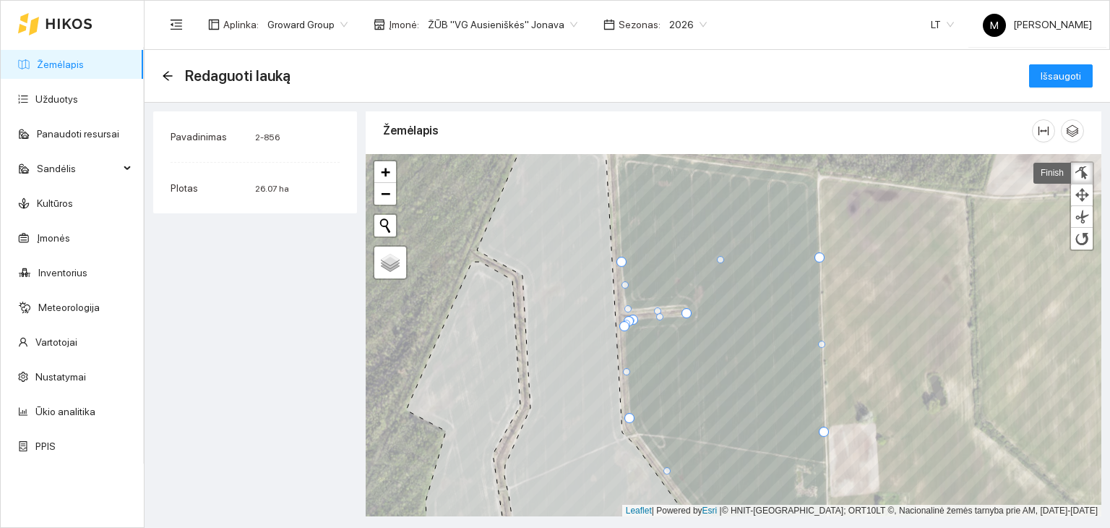
click at [627, 310] on div at bounding box center [628, 308] width 7 height 7
drag, startPoint x: 659, startPoint y: 308, endPoint x: 685, endPoint y: 303, distance: 27.2
click at [685, 303] on div at bounding box center [684, 305] width 7 height 7
drag, startPoint x: 622, startPoint y: 259, endPoint x: 622, endPoint y: 273, distance: 13.8
click at [622, 273] on div at bounding box center [622, 276] width 10 height 10
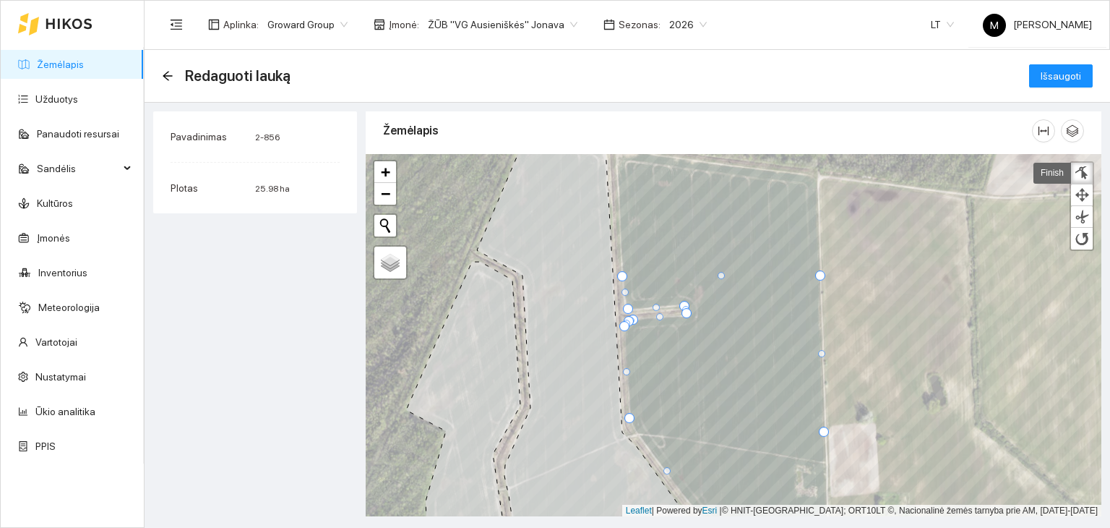
drag, startPoint x: 818, startPoint y: 256, endPoint x: 818, endPoint y: 274, distance: 18.1
click at [818, 274] on div at bounding box center [820, 275] width 10 height 10
click at [626, 267] on div at bounding box center [624, 270] width 10 height 10
click at [626, 305] on div at bounding box center [627, 309] width 10 height 10
click at [820, 271] on div at bounding box center [820, 274] width 10 height 10
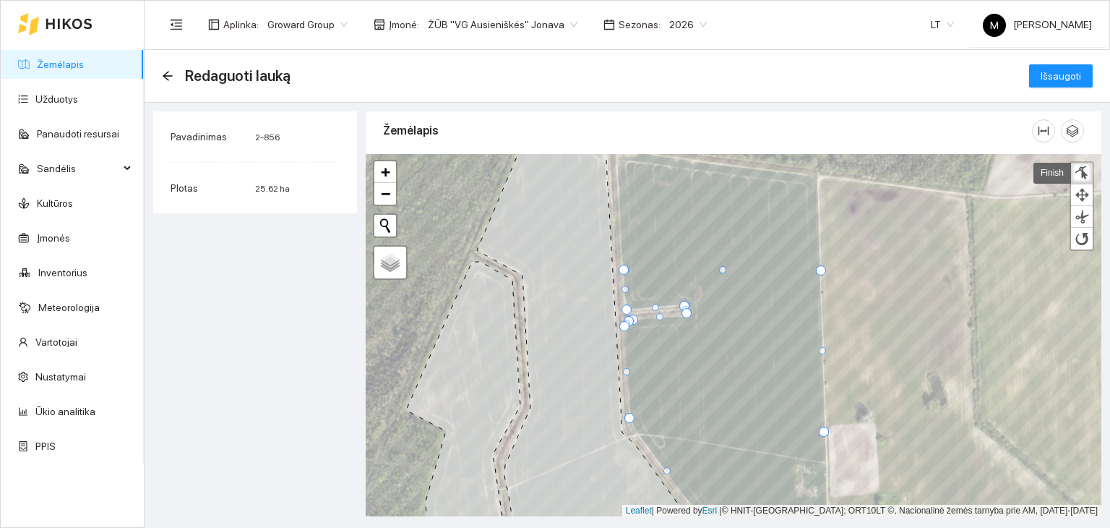
click at [820, 271] on div at bounding box center [821, 270] width 10 height 10
click at [1055, 80] on span "Išsaugoti" at bounding box center [1061, 76] width 40 height 16
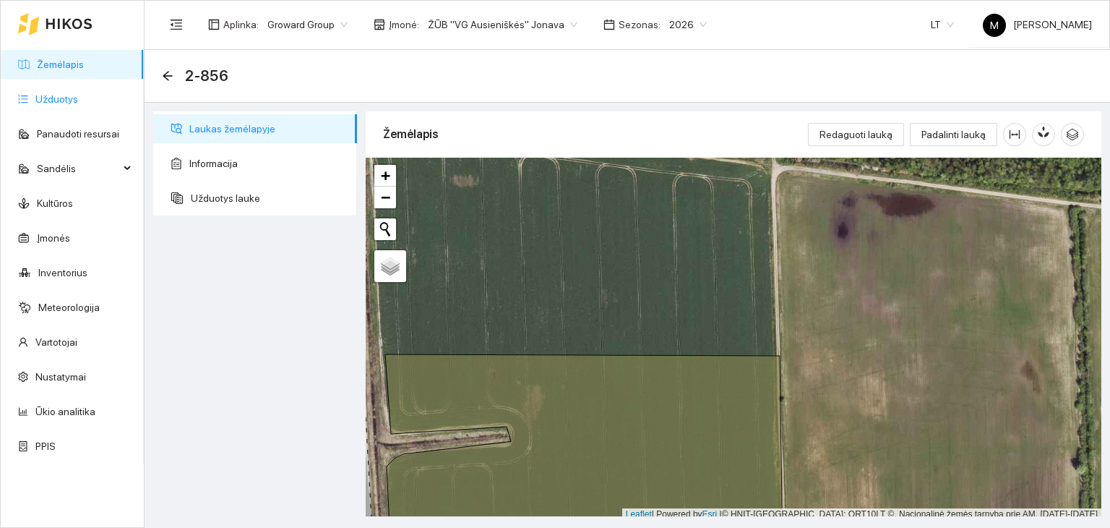
click at [75, 104] on link "Užduotys" at bounding box center [56, 99] width 43 height 12
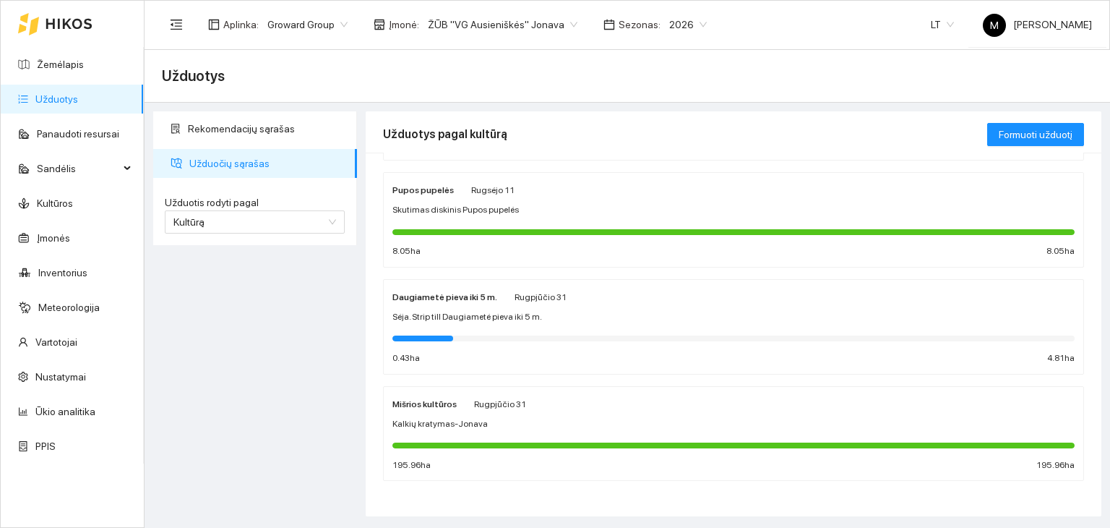
scroll to position [546, 0]
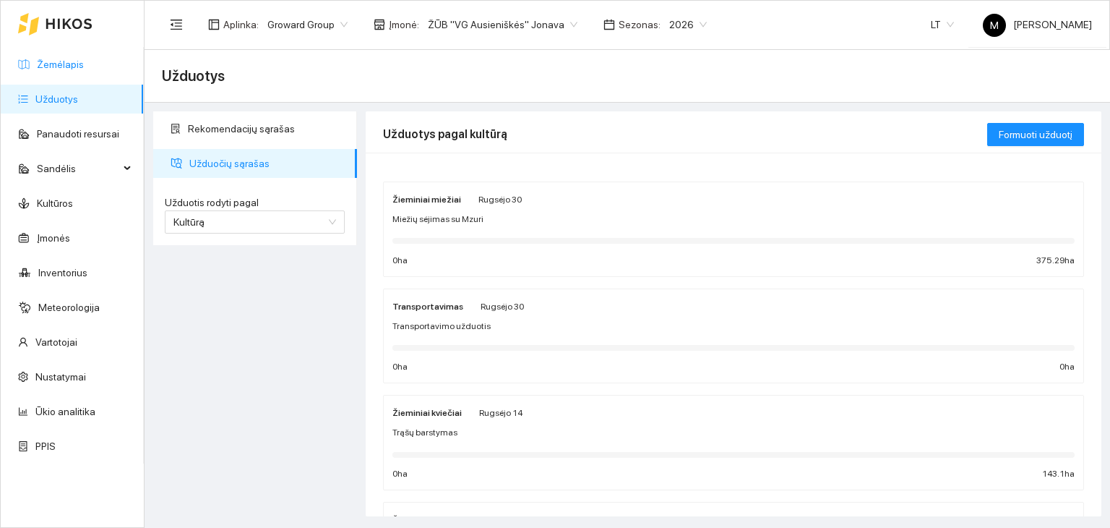
click at [84, 59] on link "Žemėlapis" at bounding box center [60, 65] width 47 height 12
